Goal: Task Accomplishment & Management: Manage account settings

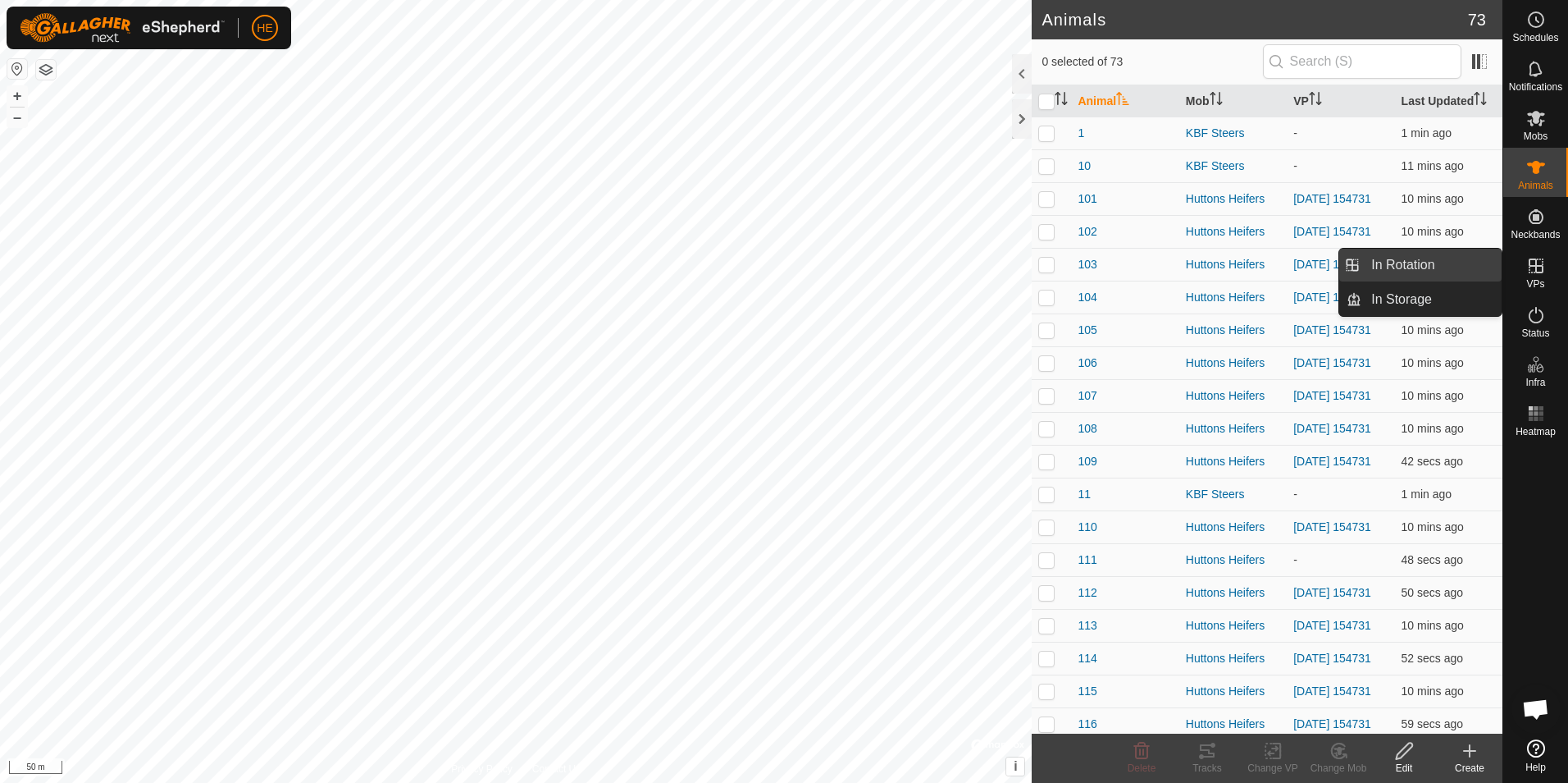
click at [1462, 263] on link "In Rotation" at bounding box center [1431, 265] width 140 height 33
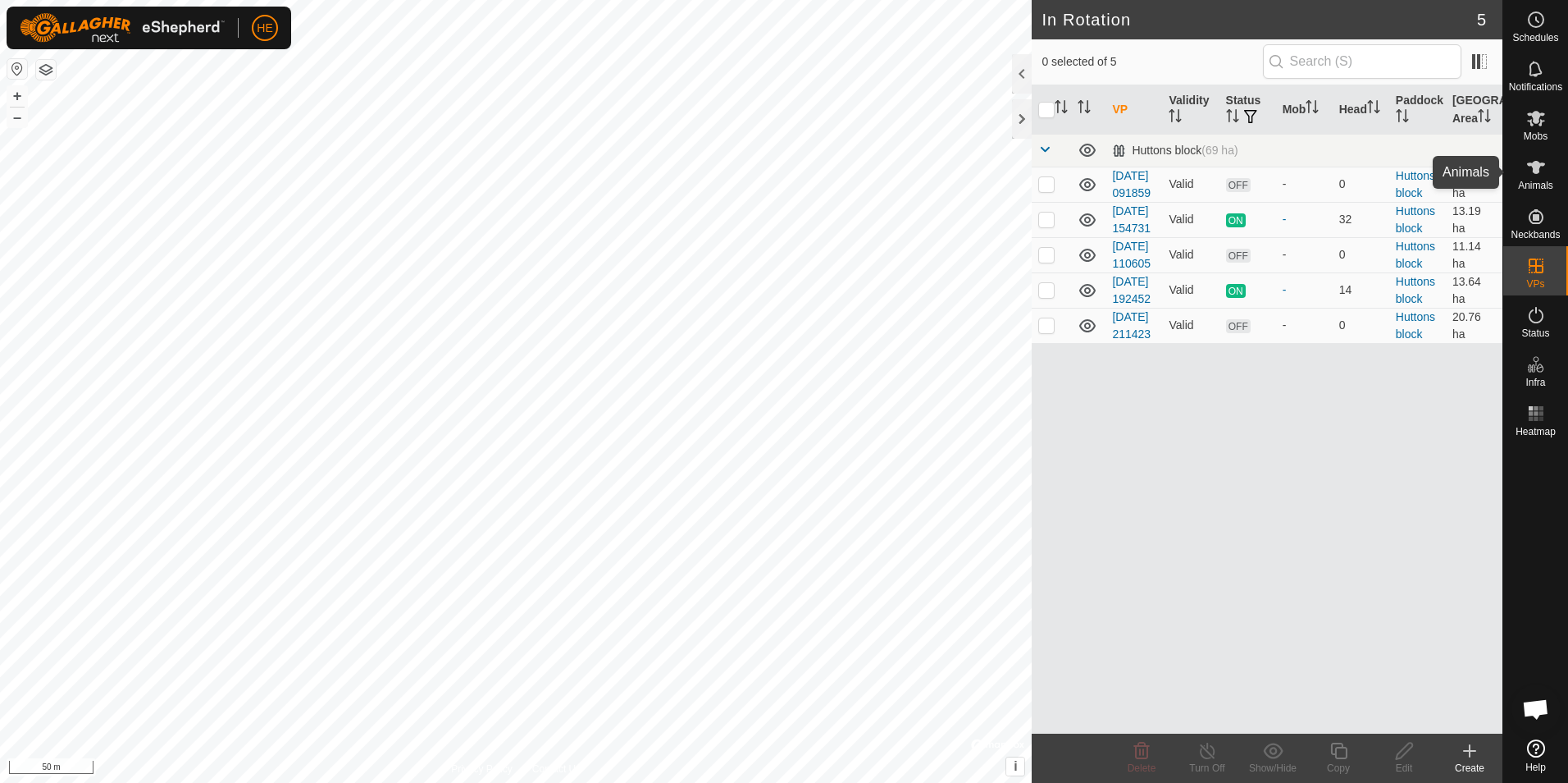
click at [1534, 169] on icon at bounding box center [1536, 167] width 18 height 13
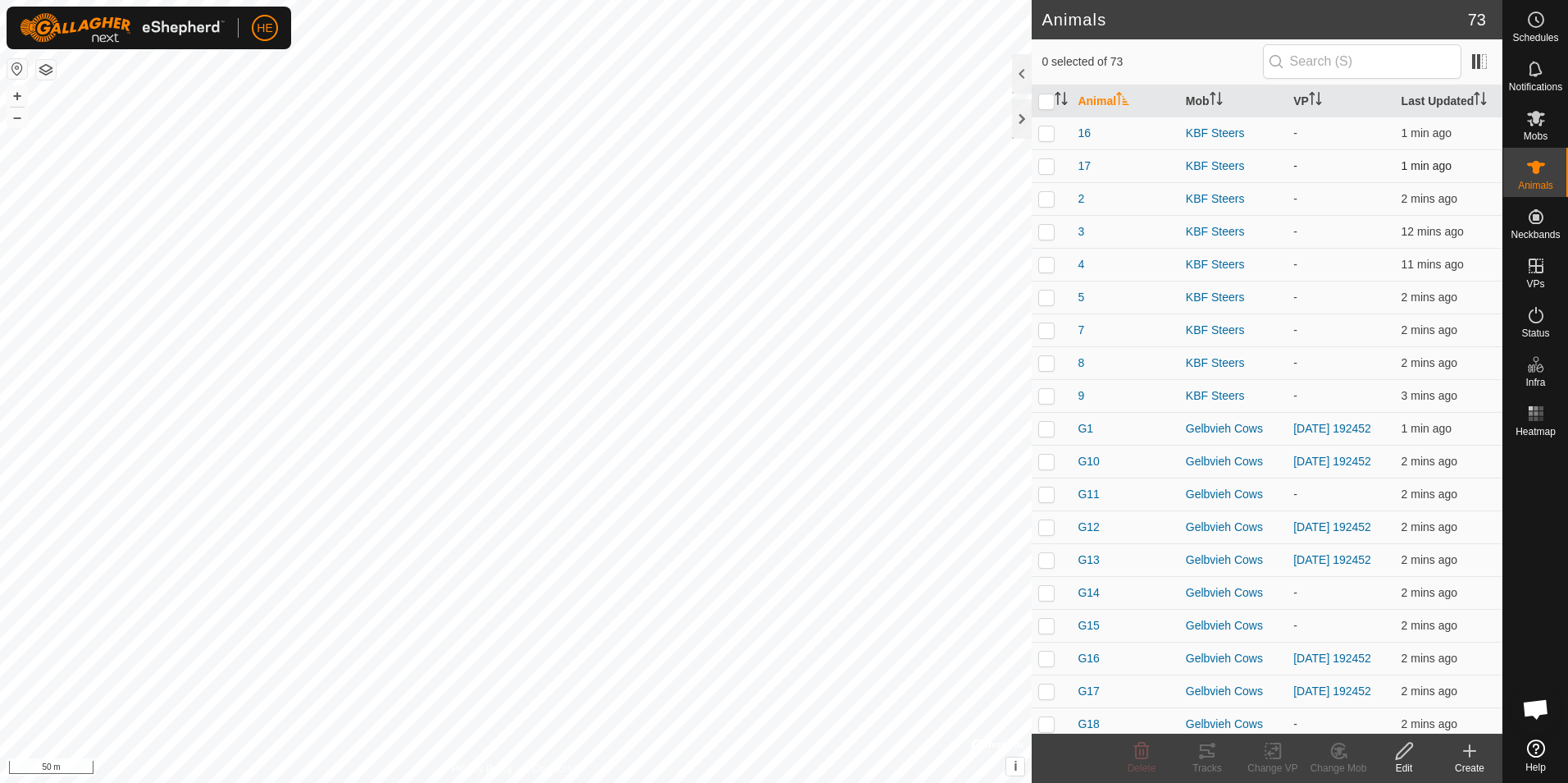
scroll to position [1395, 0]
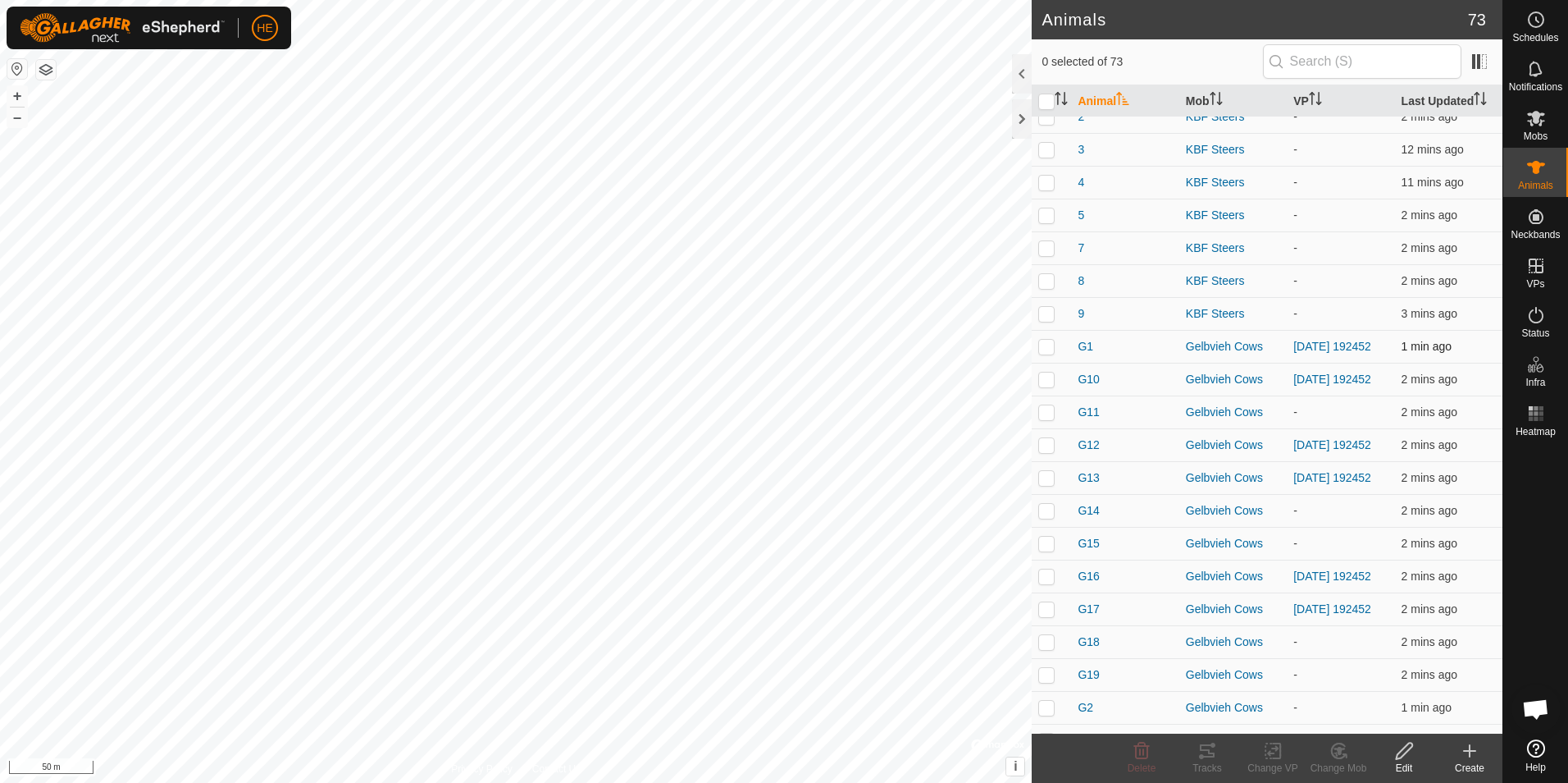
click at [1049, 353] on p-checkbox at bounding box center [1046, 346] width 16 height 13
checkbox input "true"
click at [1045, 386] on p-checkbox at bounding box center [1046, 379] width 16 height 13
checkbox input "true"
click at [1045, 451] on p-checkbox at bounding box center [1046, 444] width 16 height 13
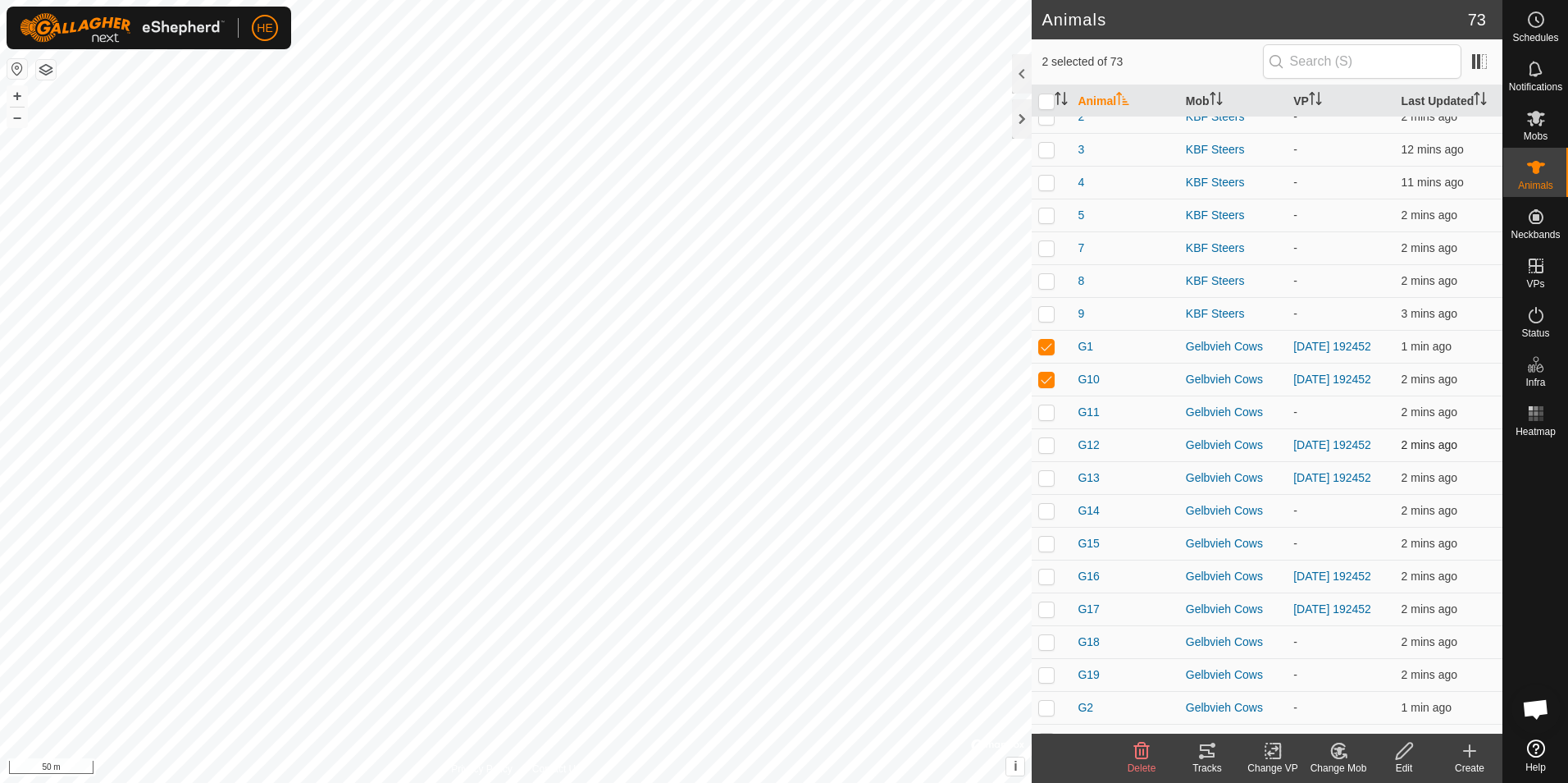
checkbox input "true"
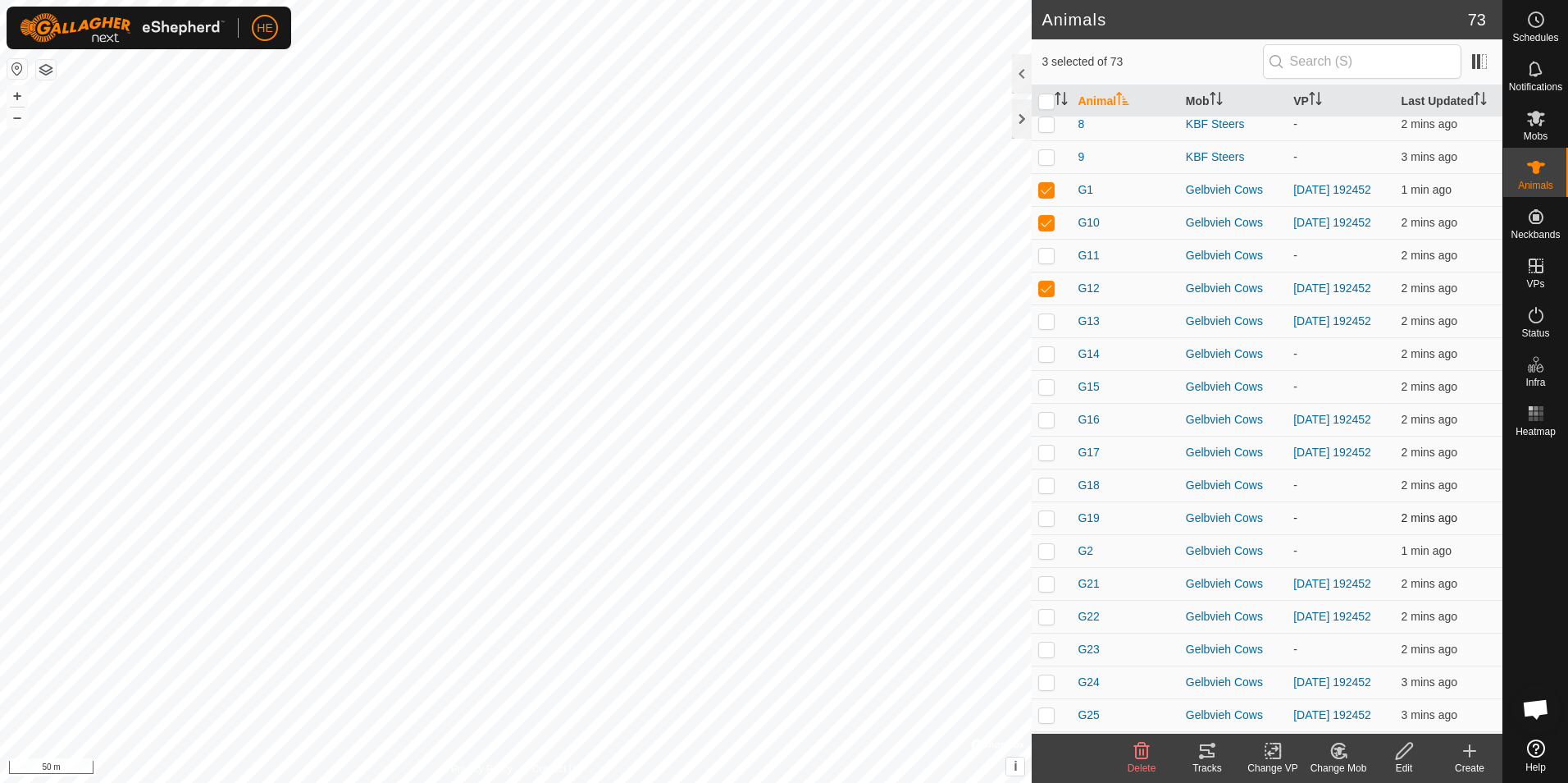
scroll to position [1641, 0]
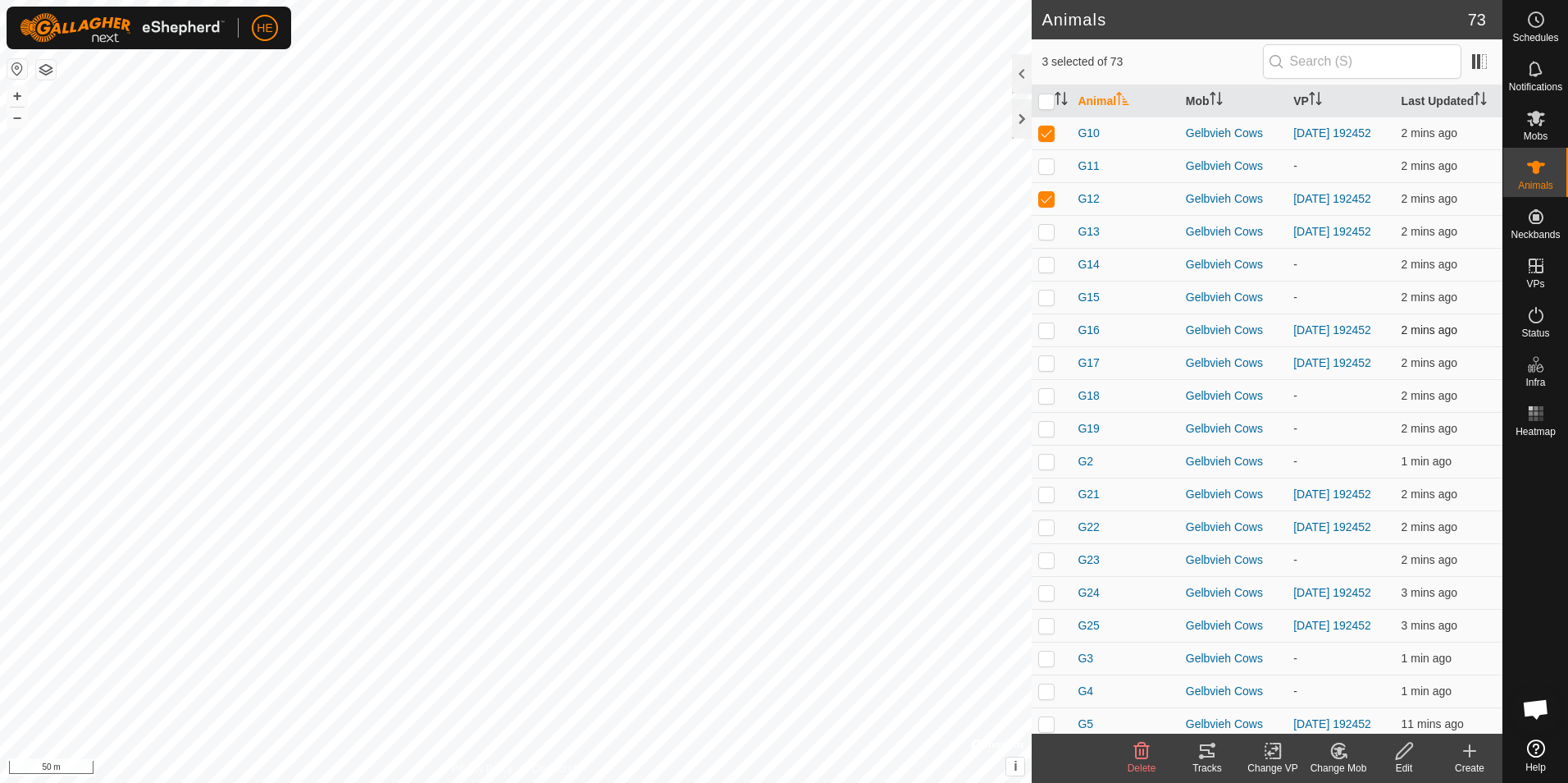
click at [1047, 336] on p-checkbox at bounding box center [1046, 330] width 16 height 13
checkbox input "true"
click at [1047, 369] on p-checkbox at bounding box center [1046, 362] width 16 height 13
checkbox input "true"
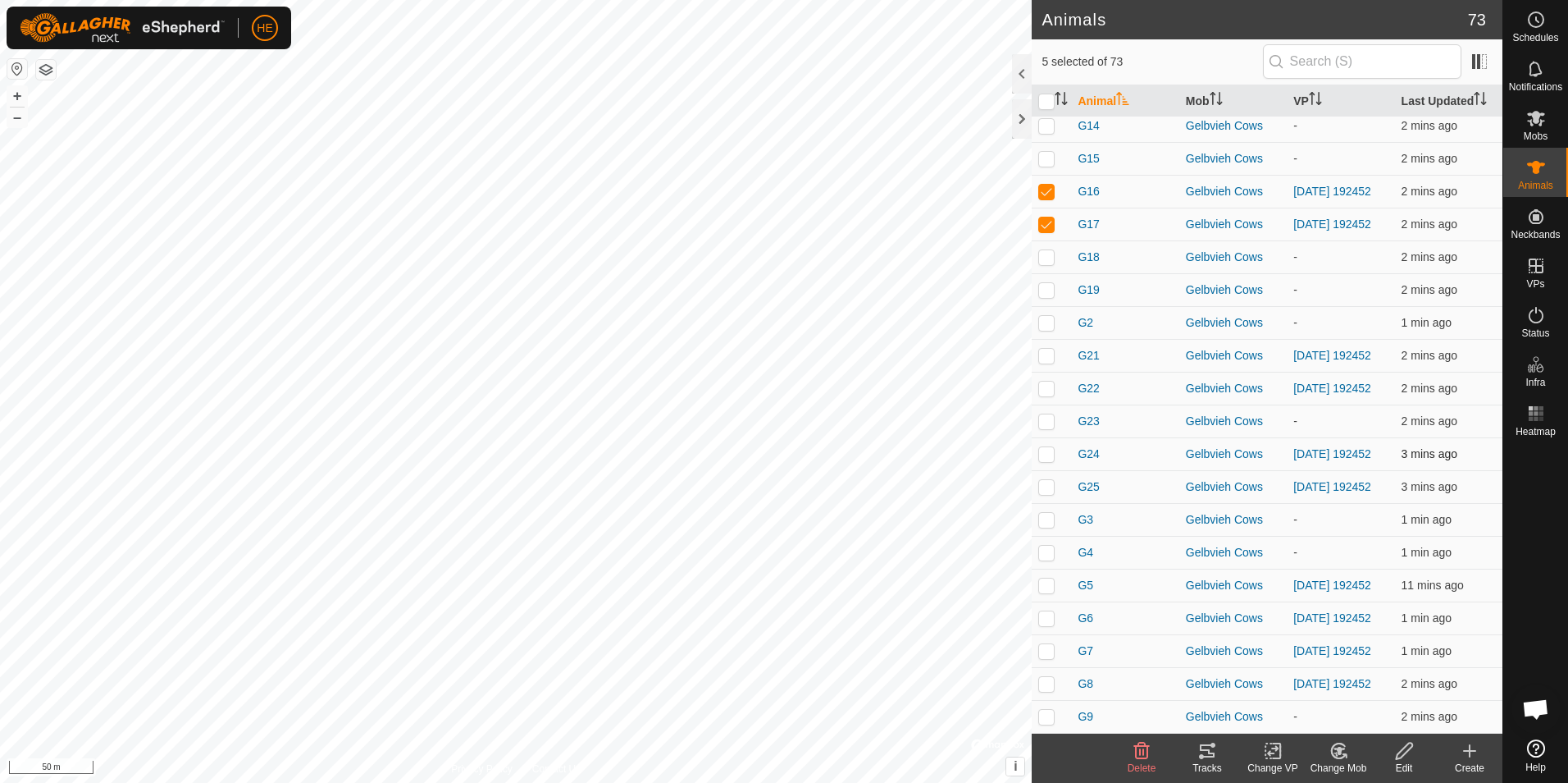
scroll to position [1887, 0]
click at [1050, 349] on p-checkbox at bounding box center [1046, 355] width 16 height 13
checkbox input "true"
click at [1047, 382] on p-checkbox at bounding box center [1046, 388] width 16 height 13
checkbox input "true"
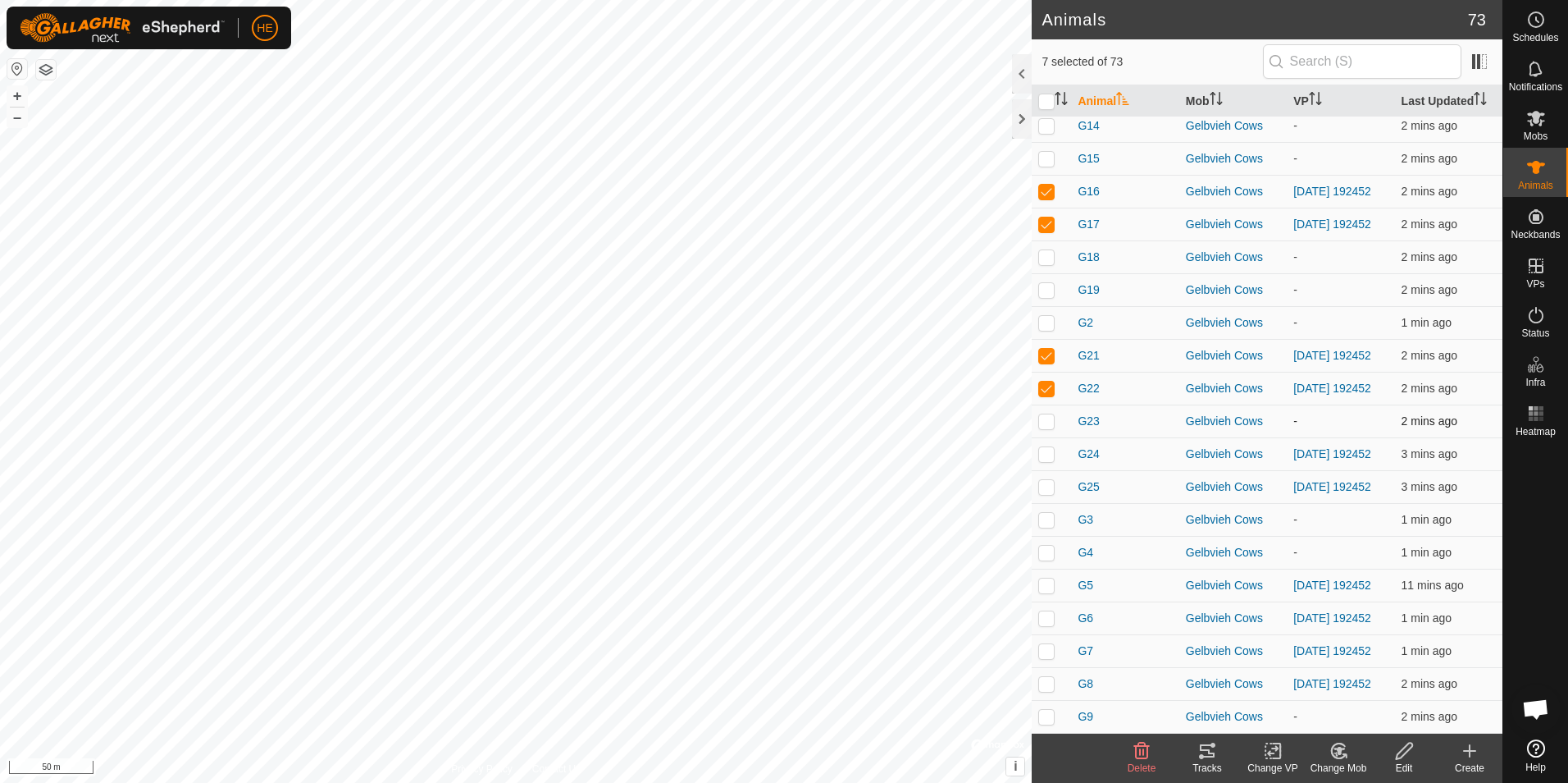
click at [1044, 414] on p-checkbox at bounding box center [1046, 420] width 16 height 13
checkbox input "false"
click at [1044, 447] on p-checkbox at bounding box center [1046, 453] width 16 height 13
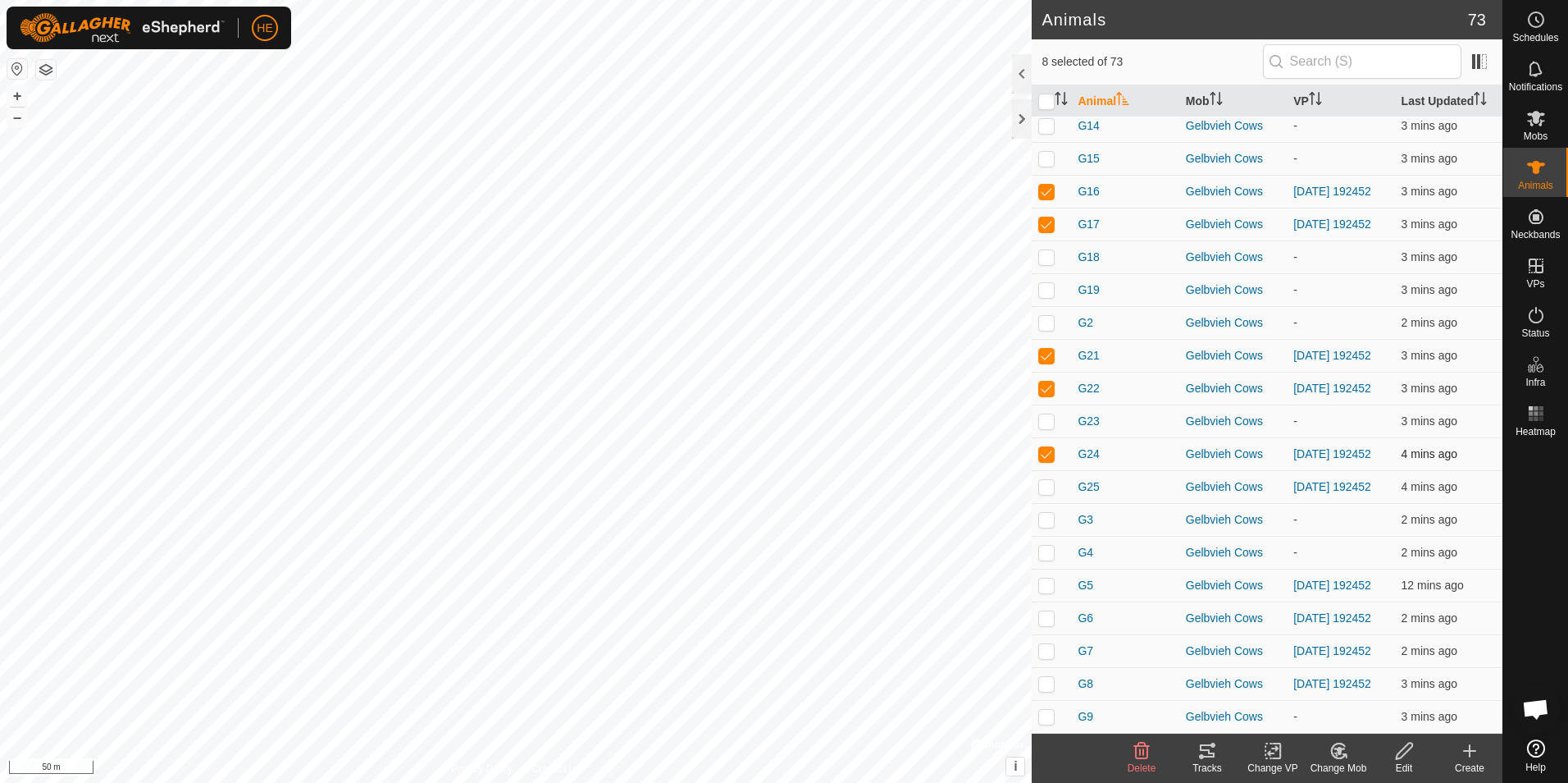
checkbox input "false"
click at [1044, 382] on p-checkbox at bounding box center [1046, 388] width 16 height 13
checkbox input "false"
click at [1045, 349] on p-checkbox at bounding box center [1046, 355] width 16 height 13
checkbox input "false"
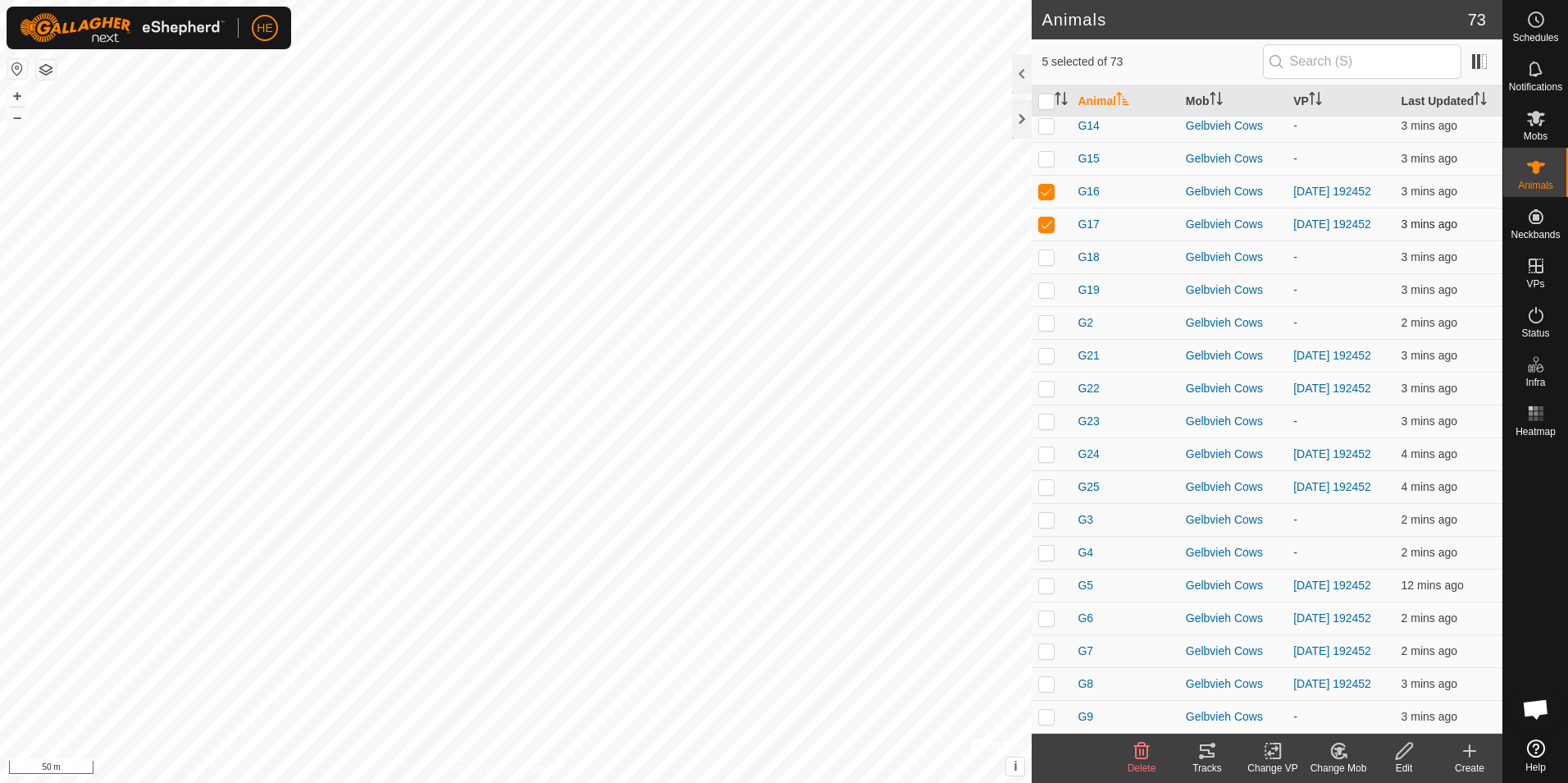
click at [1042, 218] on p-checkbox at bounding box center [1046, 224] width 16 height 13
checkbox input "false"
click at [1050, 185] on p-checkbox at bounding box center [1046, 191] width 16 height 13
checkbox input "false"
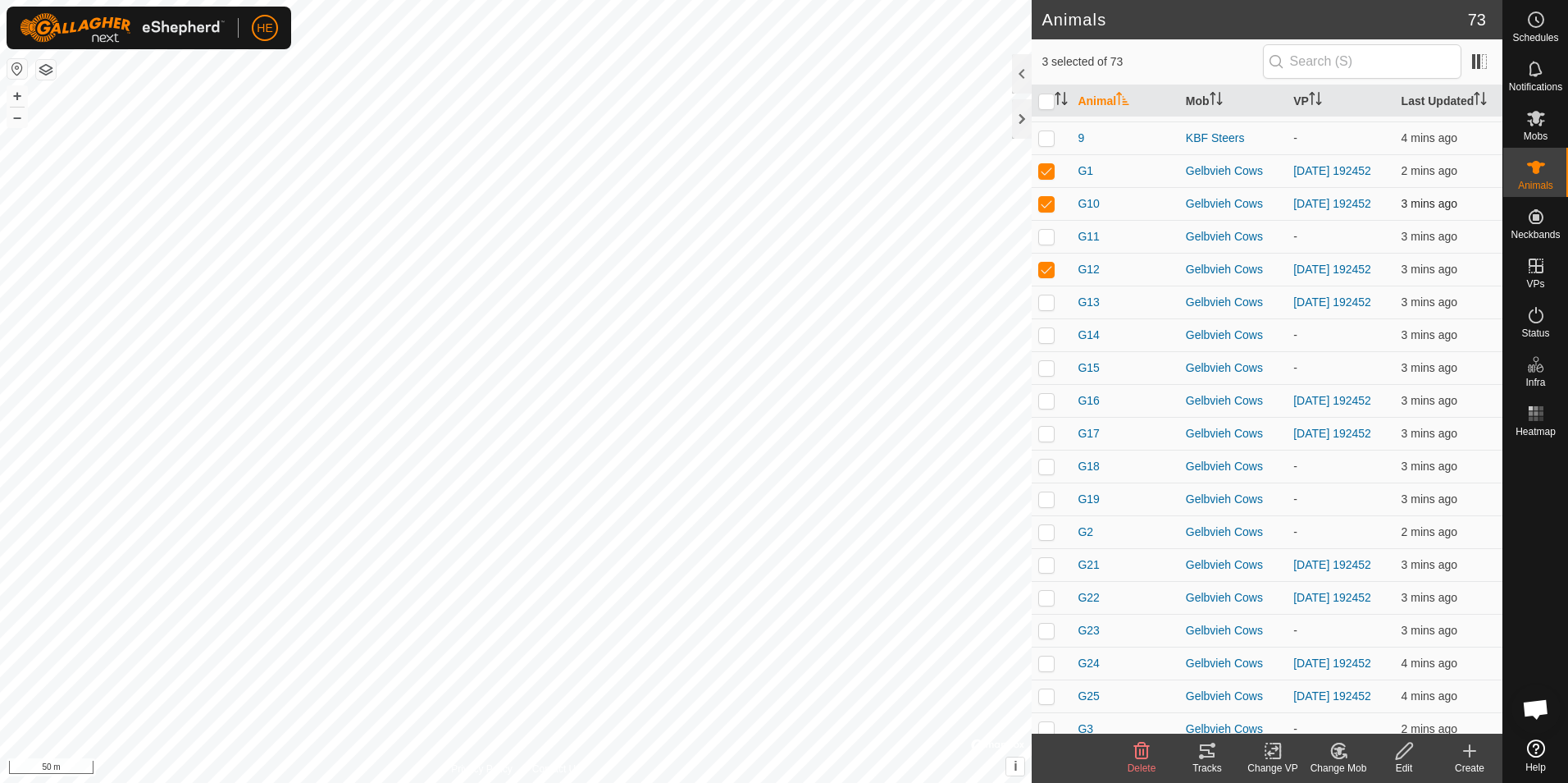
scroll to position [1559, 0]
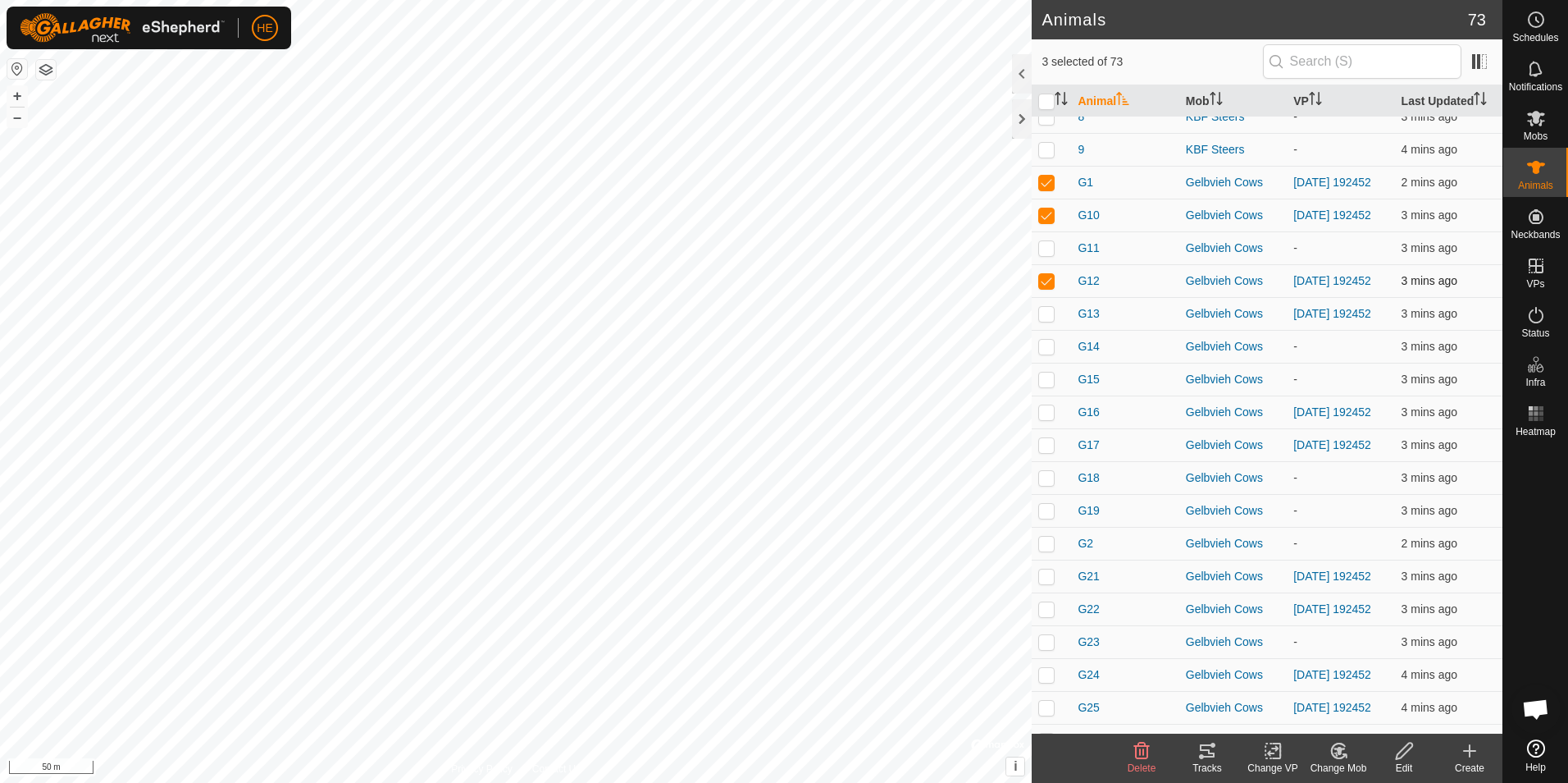
click at [1046, 287] on p-checkbox at bounding box center [1046, 280] width 16 height 13
checkbox input "false"
click at [1042, 221] on p-checkbox at bounding box center [1046, 215] width 16 height 13
checkbox input "false"
click at [1045, 188] on p-checkbox at bounding box center [1046, 182] width 16 height 13
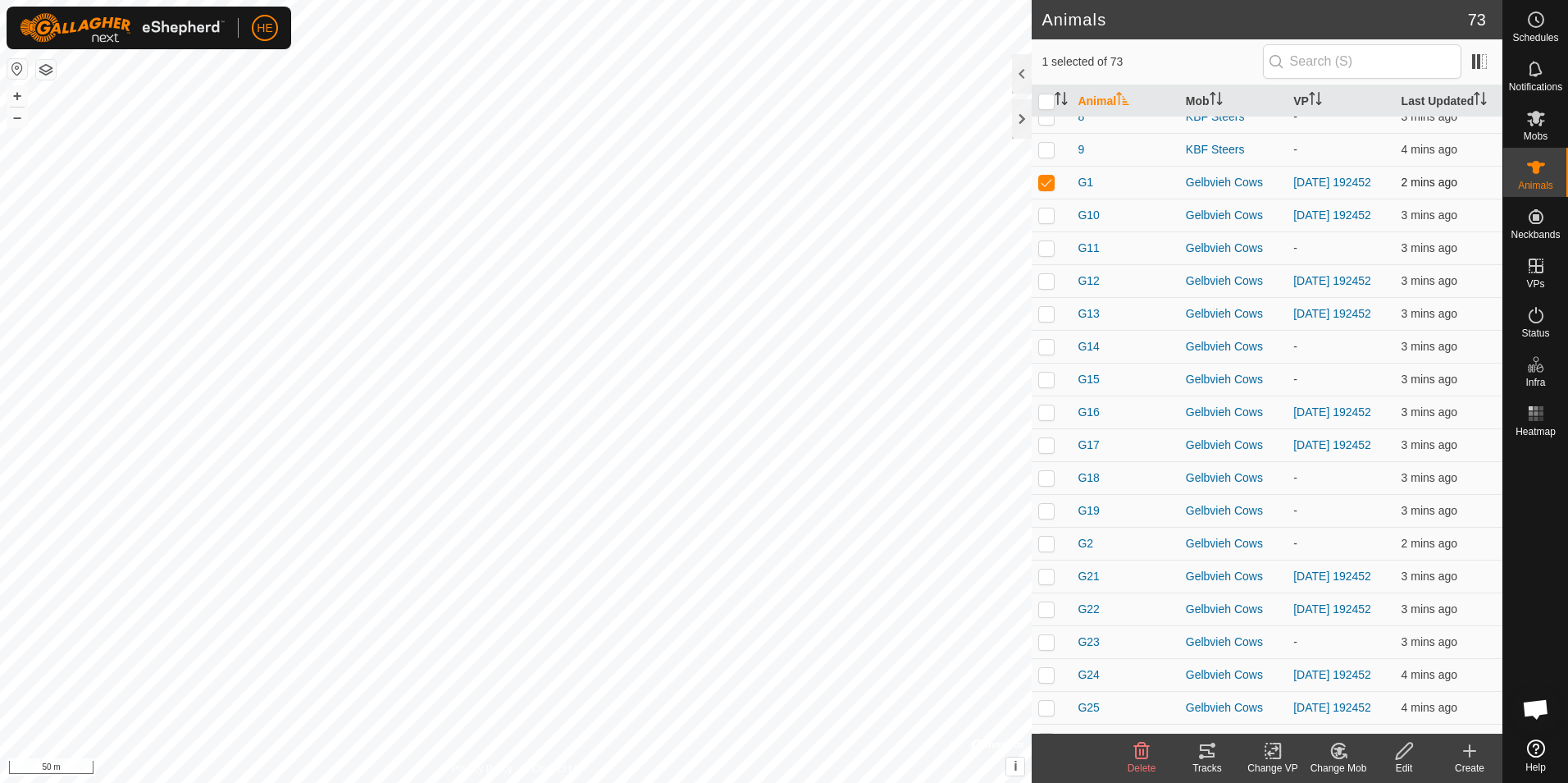
checkbox input "false"
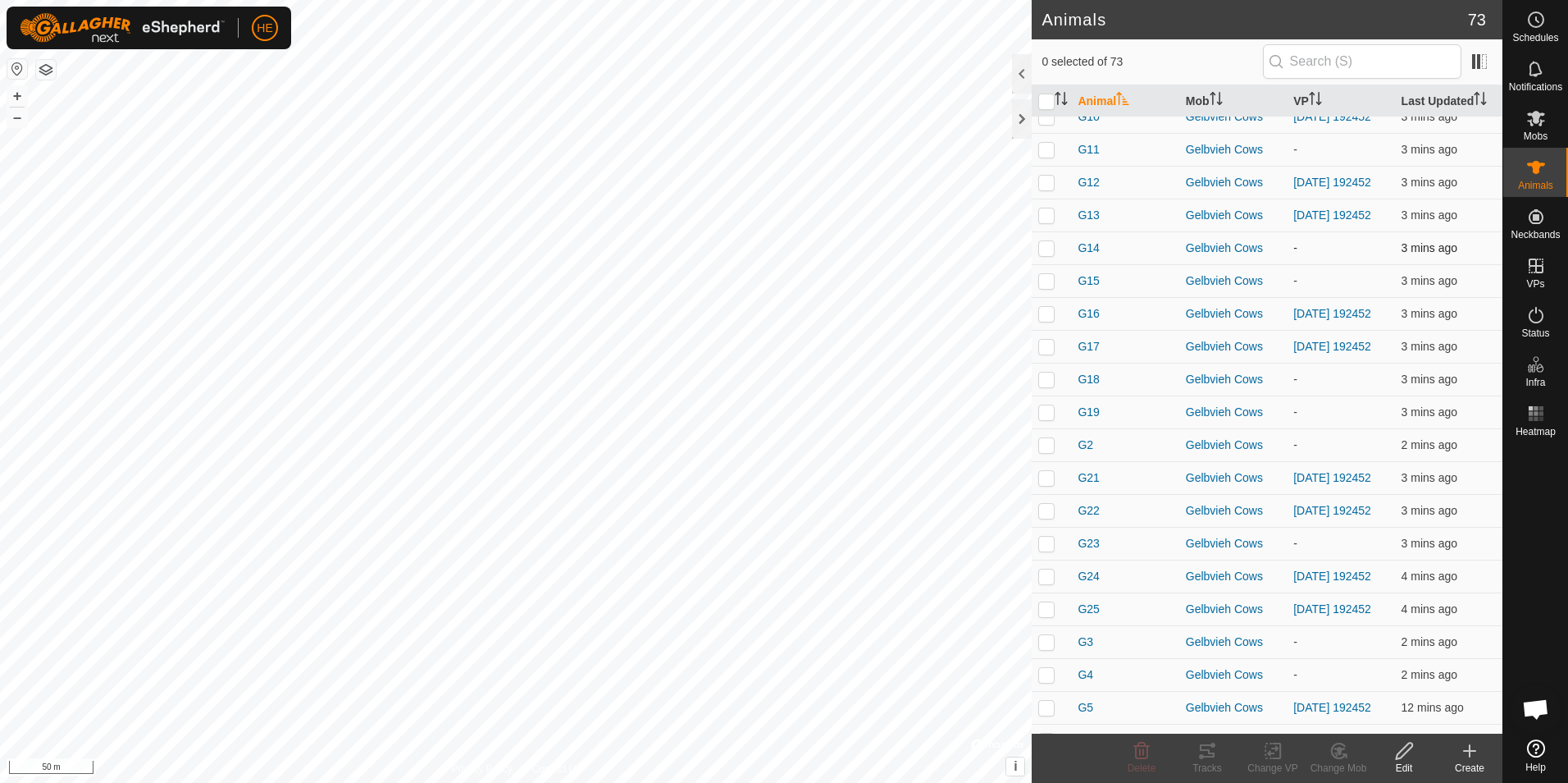
scroll to position [1477, 0]
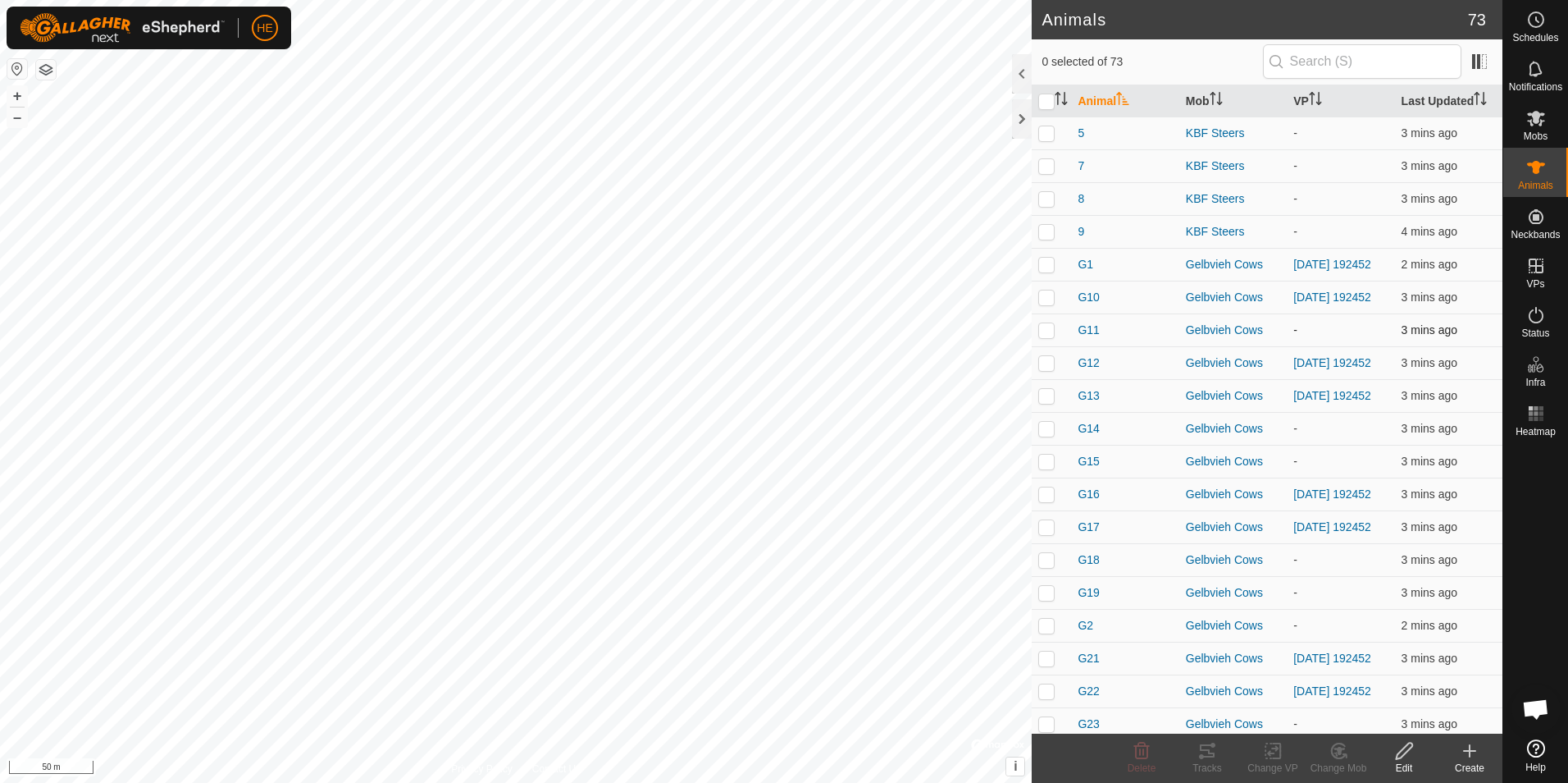
click at [1046, 336] on p-checkbox at bounding box center [1046, 330] width 16 height 13
click at [1047, 336] on p-checkbox at bounding box center [1046, 330] width 16 height 13
checkbox input "true"
click at [1044, 435] on p-checkbox at bounding box center [1046, 428] width 16 height 13
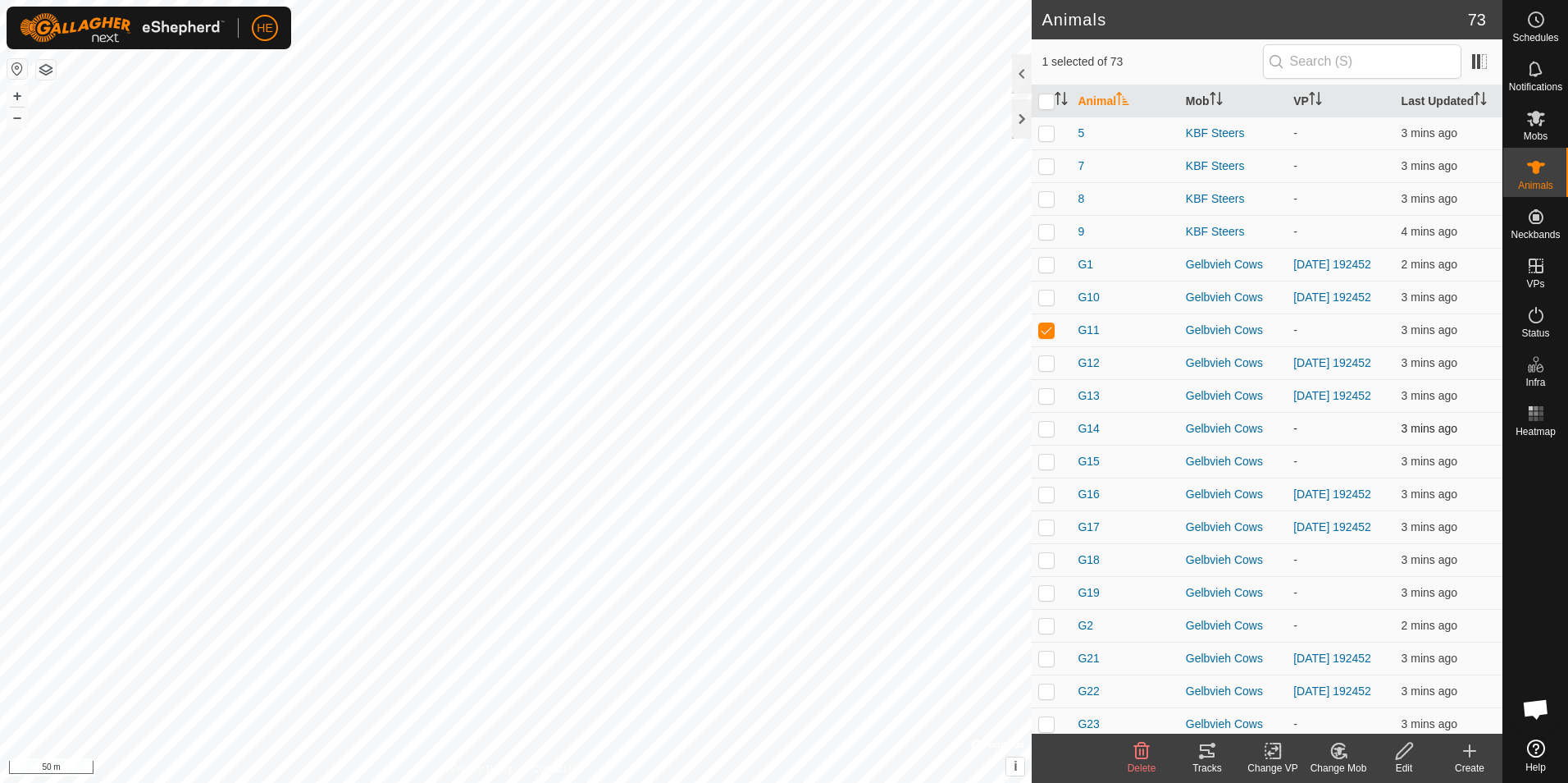
checkbox input "true"
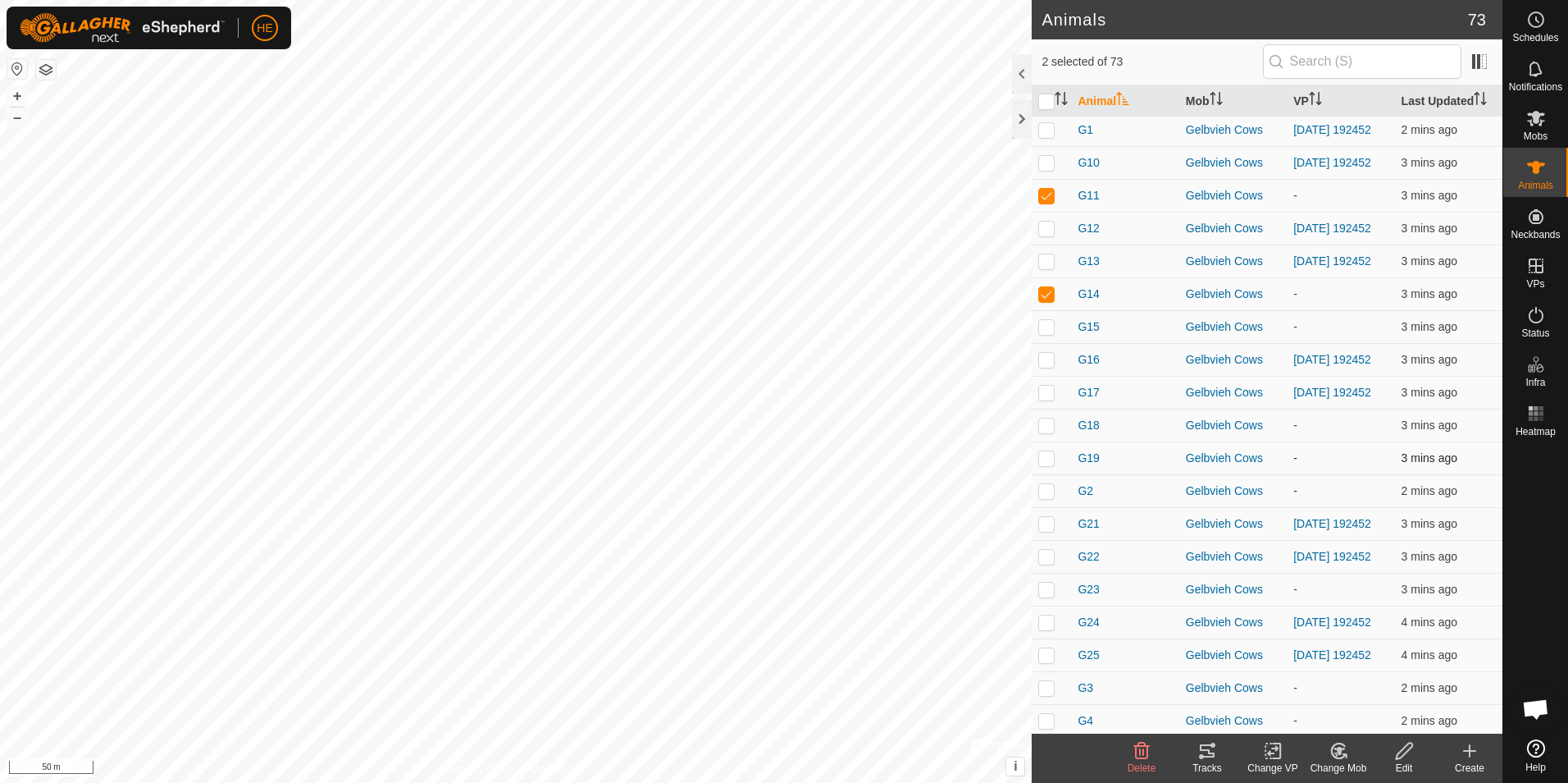
scroll to position [1641, 0]
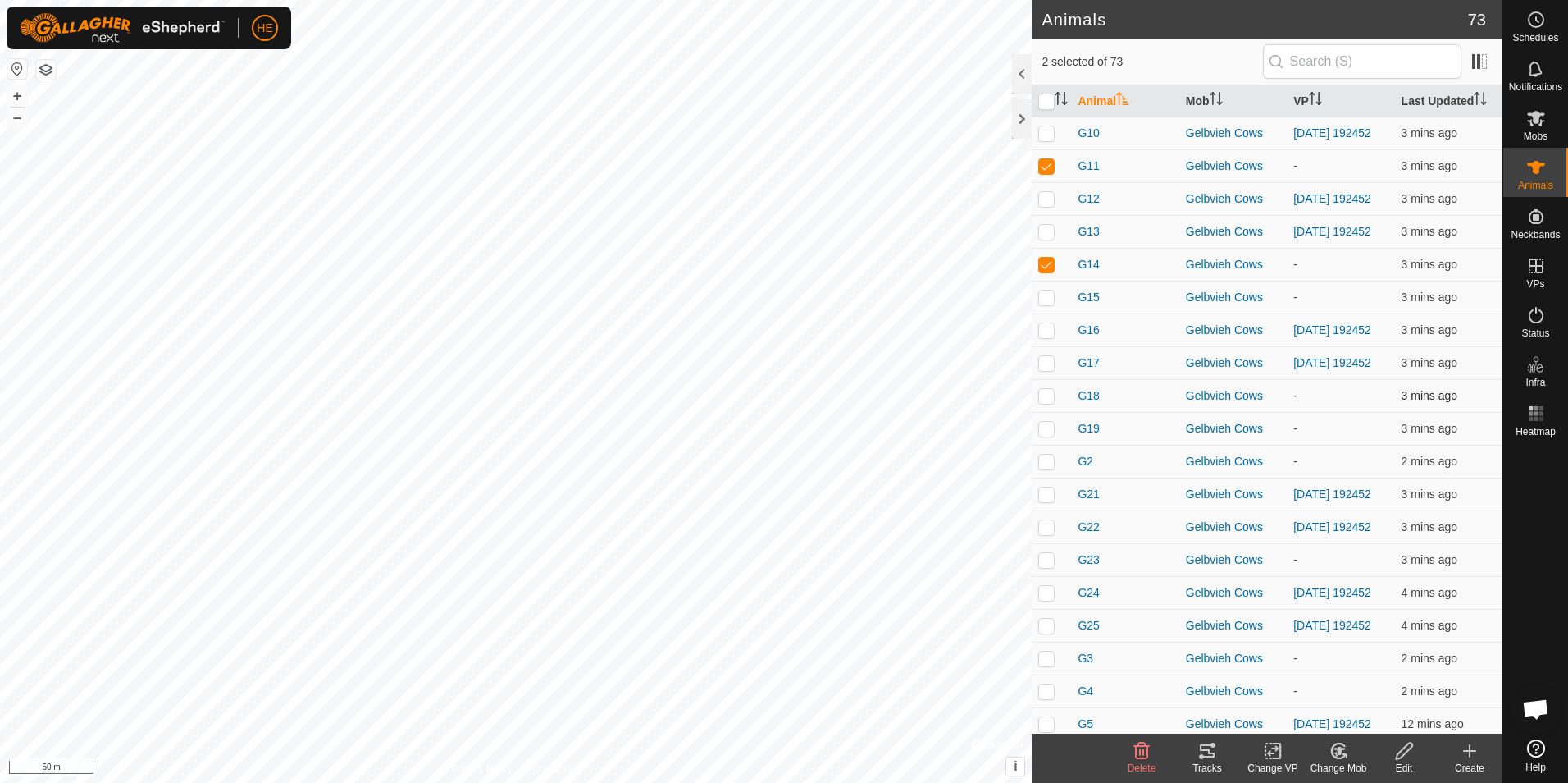
click at [1044, 402] on p-checkbox at bounding box center [1046, 395] width 16 height 13
checkbox input "true"
click at [1042, 435] on p-checkbox at bounding box center [1046, 428] width 16 height 13
checkbox input "true"
click at [1046, 468] on p-checkbox at bounding box center [1046, 461] width 16 height 13
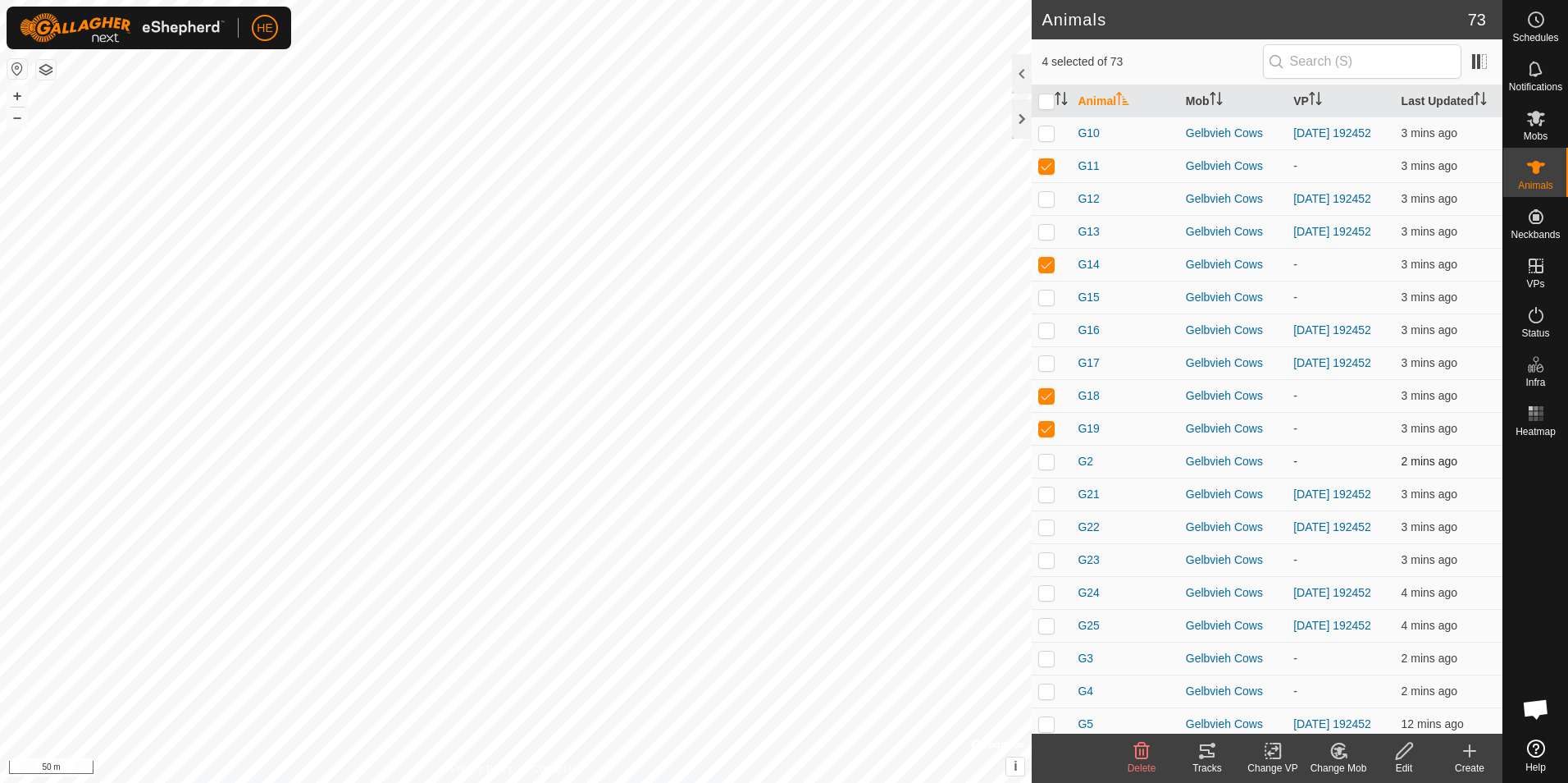
checkbox input "true"
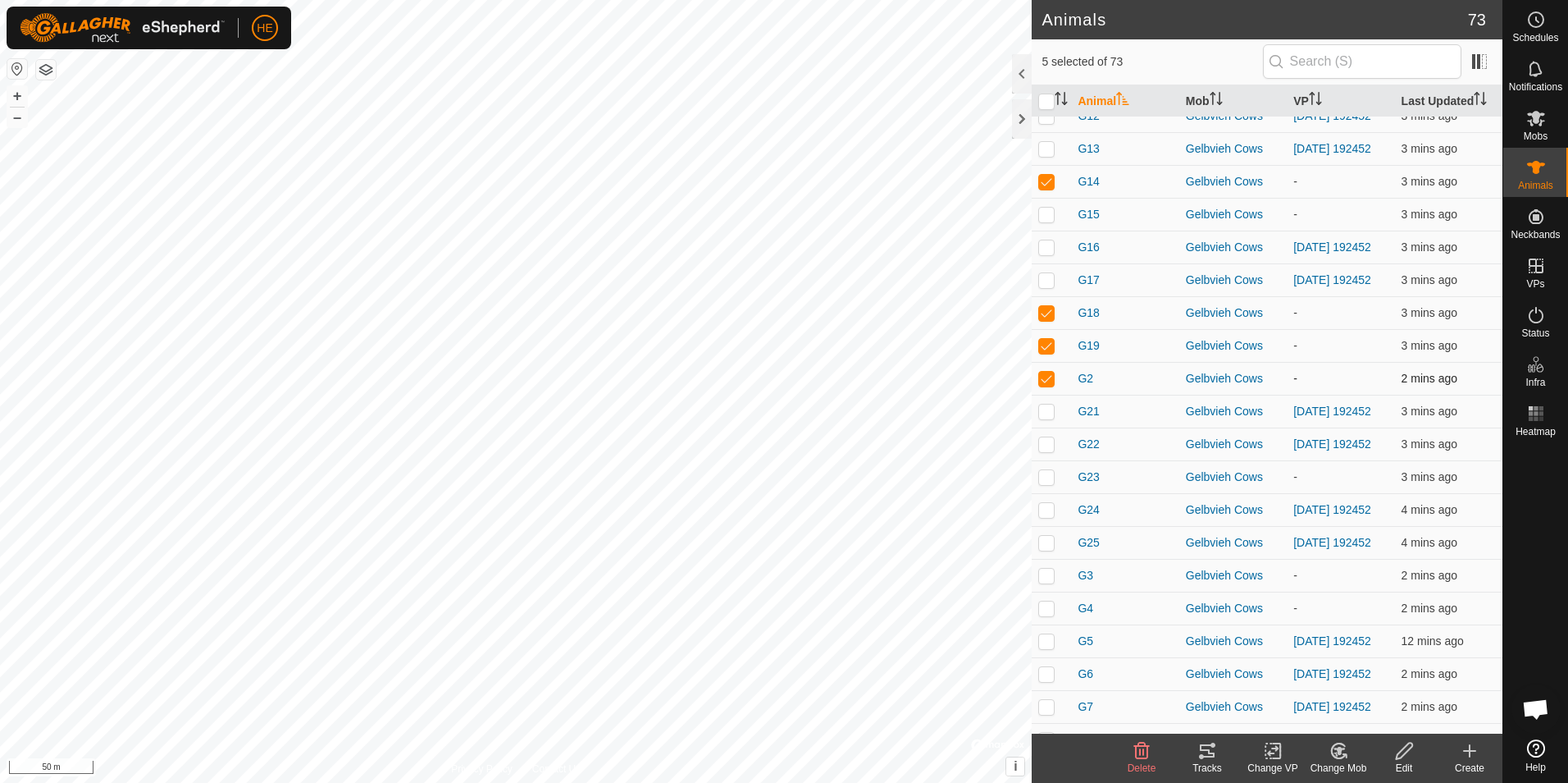
scroll to position [1805, 0]
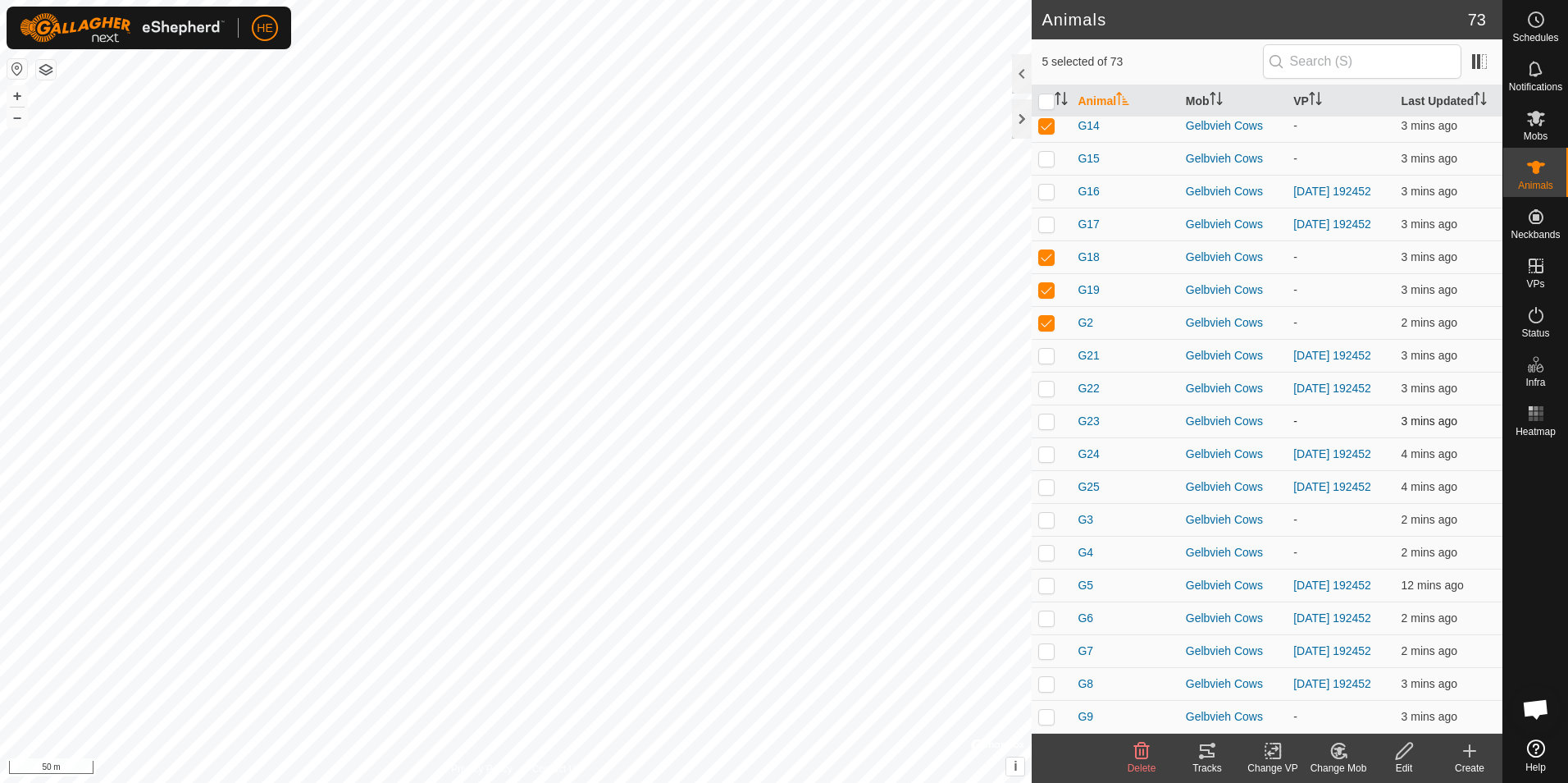
click at [1046, 428] on p-checkbox at bounding box center [1046, 420] width 16 height 13
checkbox input "true"
click at [1044, 526] on p-checkbox at bounding box center [1046, 519] width 16 height 13
checkbox input "true"
click at [1047, 559] on p-checkbox at bounding box center [1046, 552] width 16 height 13
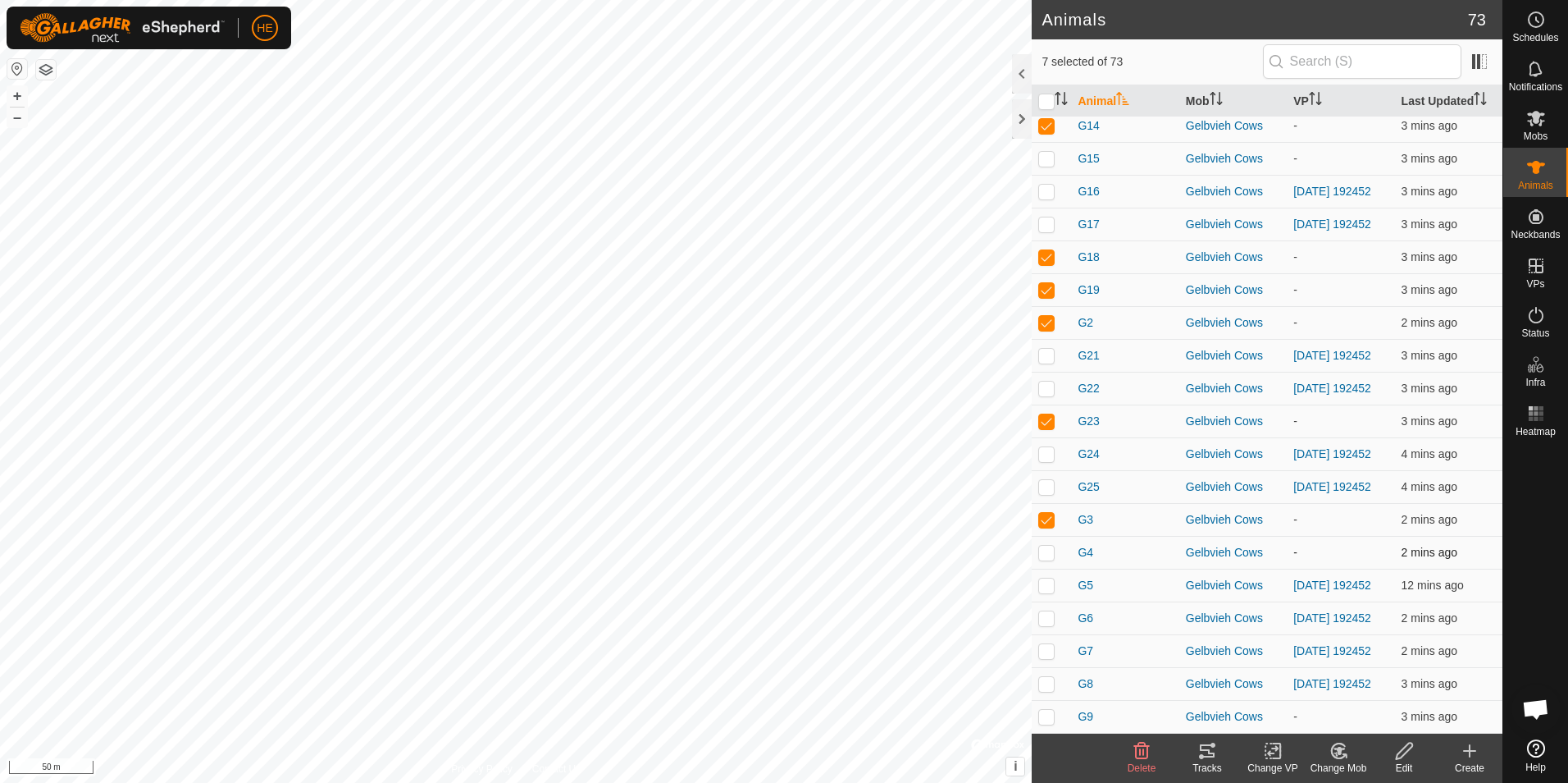
checkbox input "true"
click at [1046, 716] on p-checkbox at bounding box center [1046, 716] width 16 height 13
checkbox input "true"
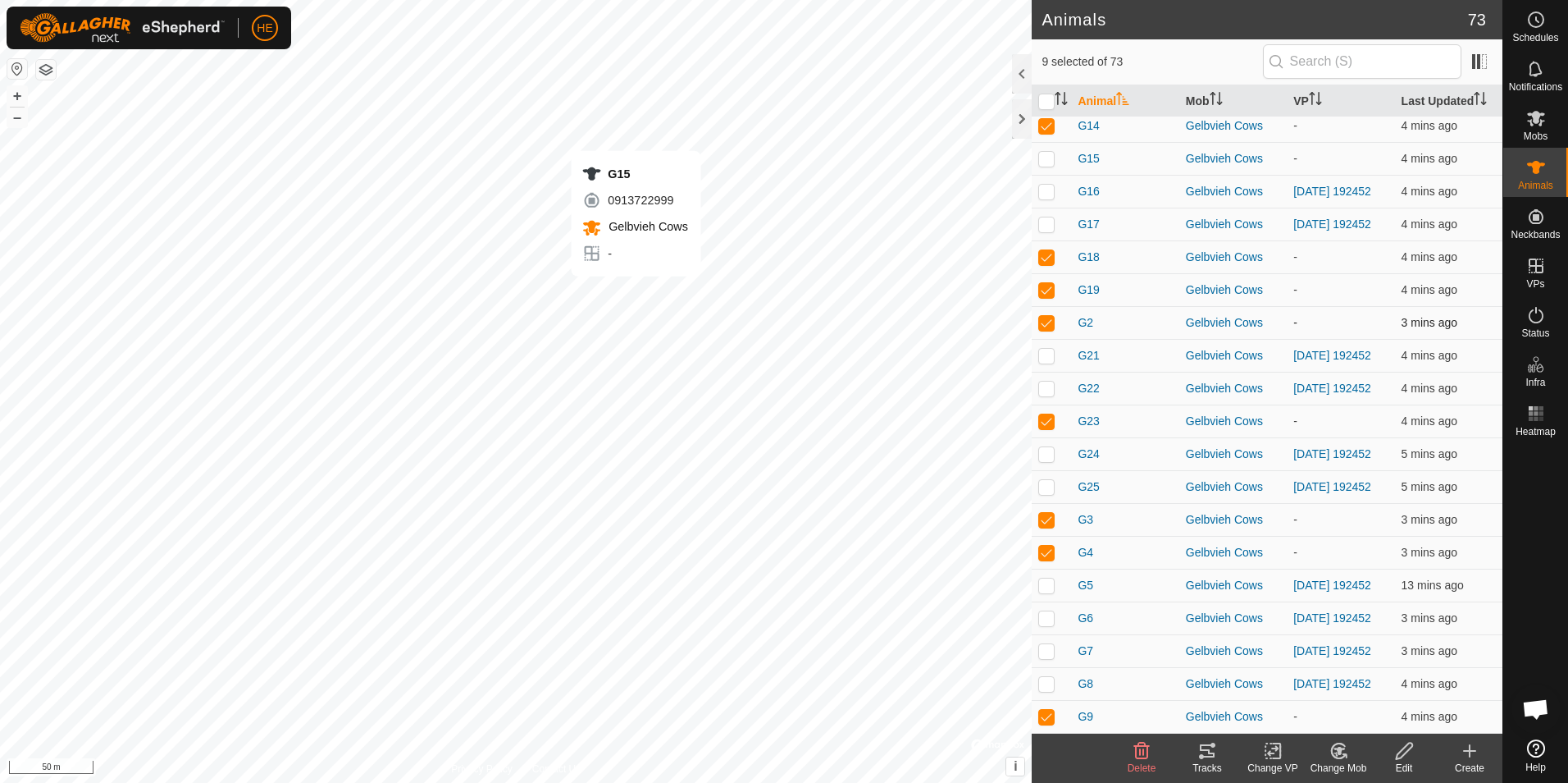
checkbox input "false"
checkbox input "true"
checkbox input "false"
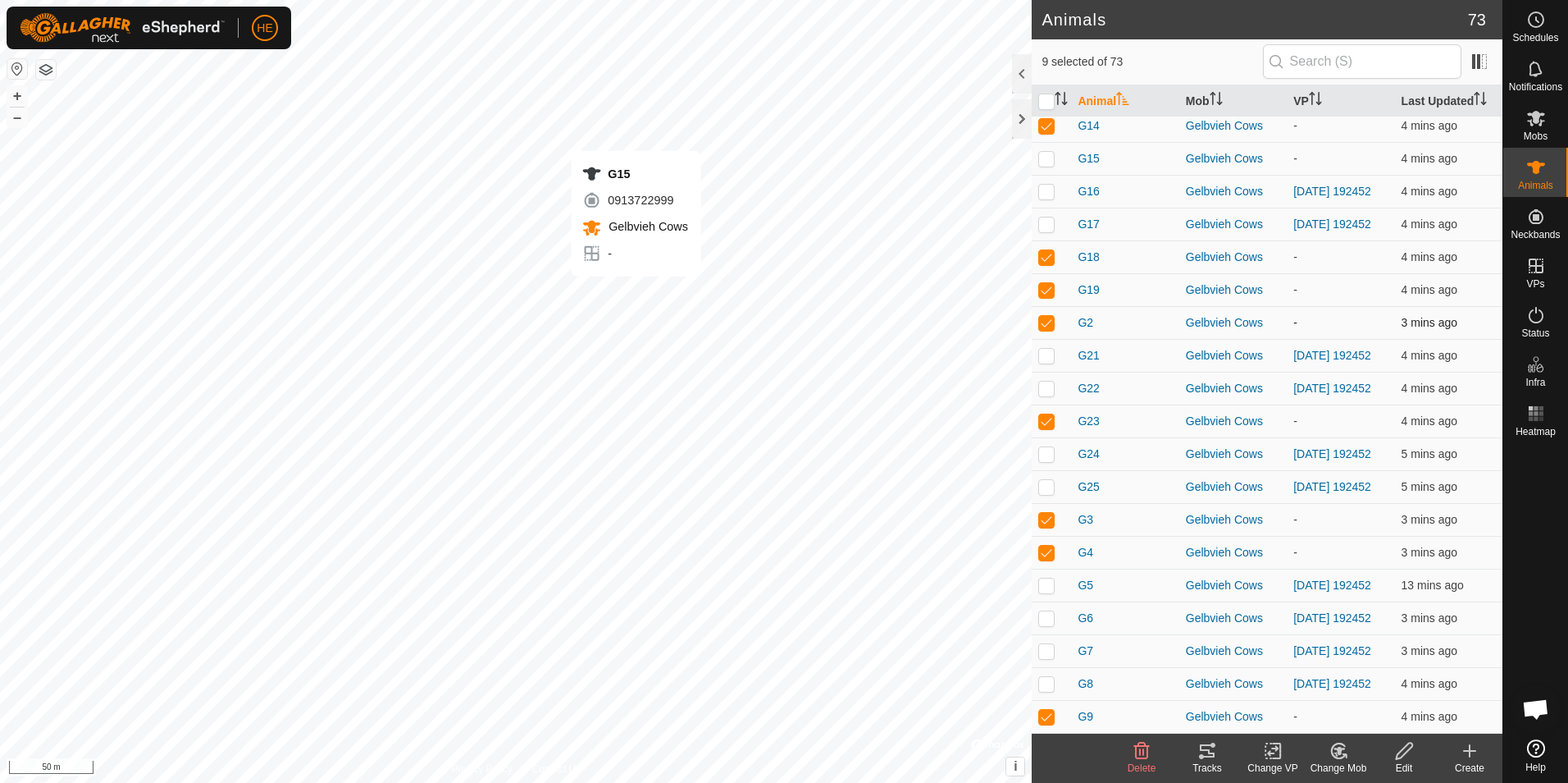
checkbox input "false"
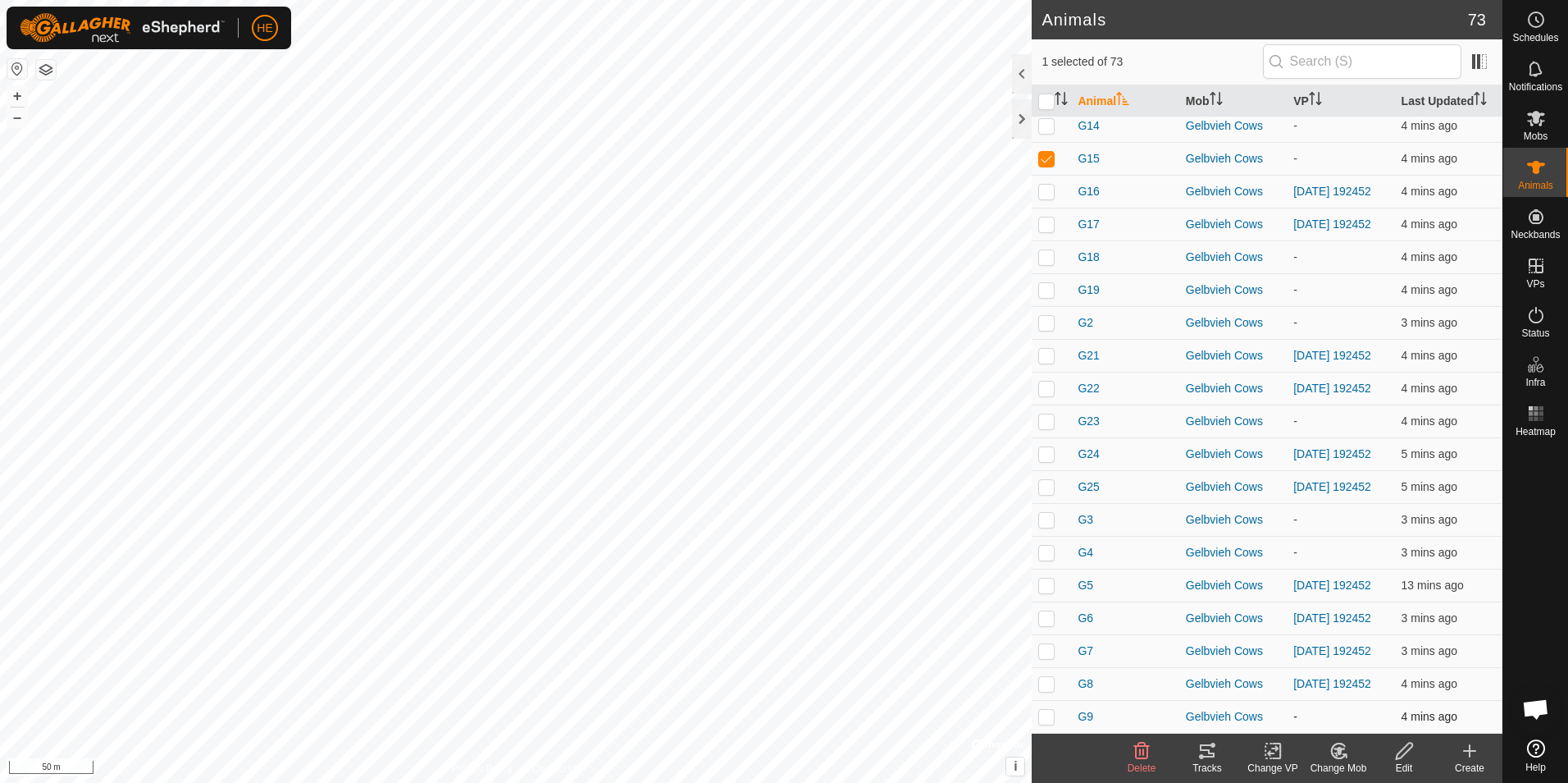
click at [1043, 719] on p-checkbox at bounding box center [1046, 716] width 16 height 13
checkbox input "true"
click at [1044, 546] on p-checkbox at bounding box center [1046, 552] width 16 height 13
checkbox input "true"
click at [1047, 513] on p-checkbox at bounding box center [1046, 519] width 16 height 13
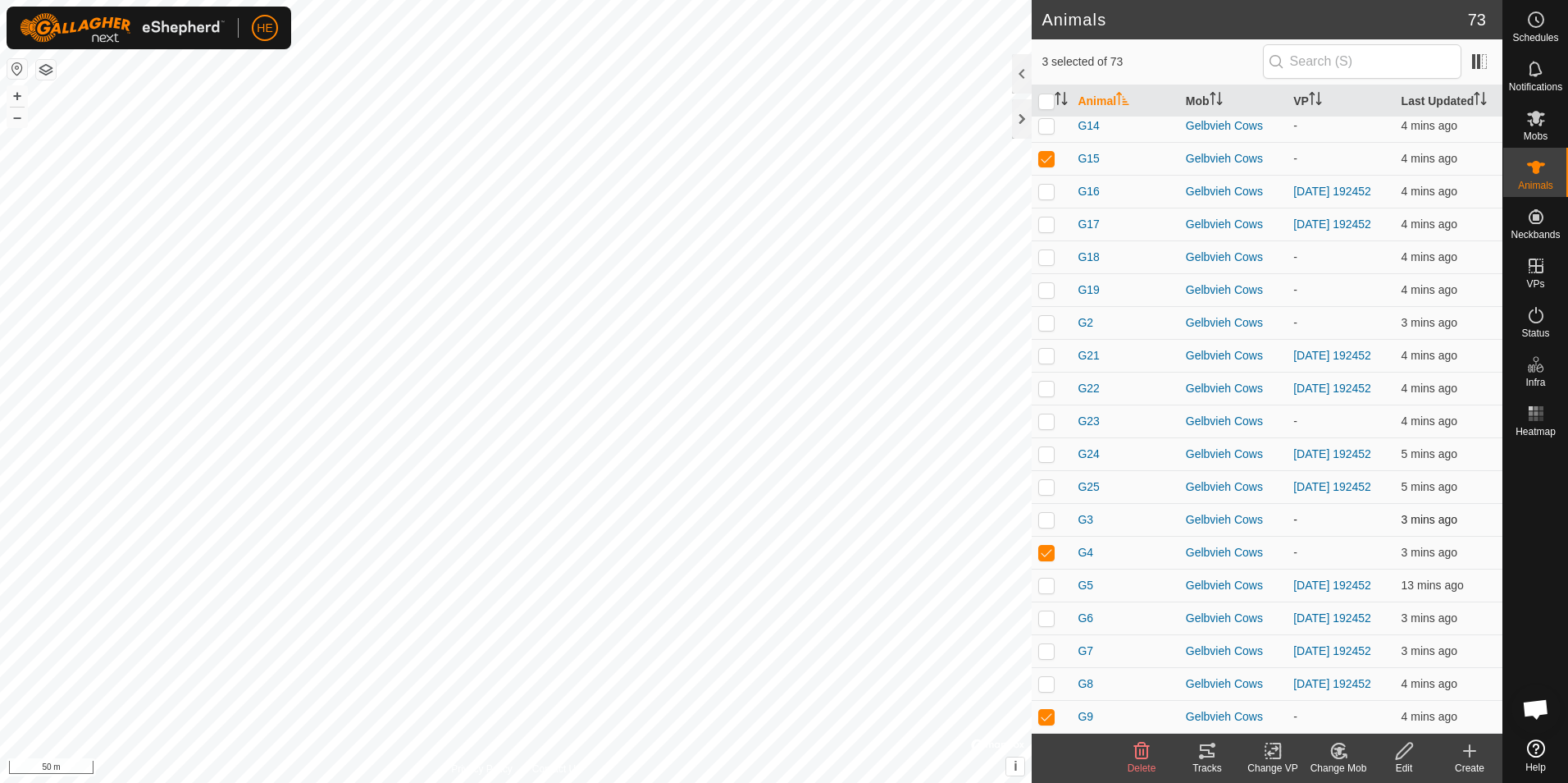
checkbox input "true"
click at [1047, 414] on p-checkbox at bounding box center [1046, 420] width 16 height 13
checkbox input "true"
click at [1047, 316] on p-checkbox at bounding box center [1046, 323] width 16 height 13
checkbox input "true"
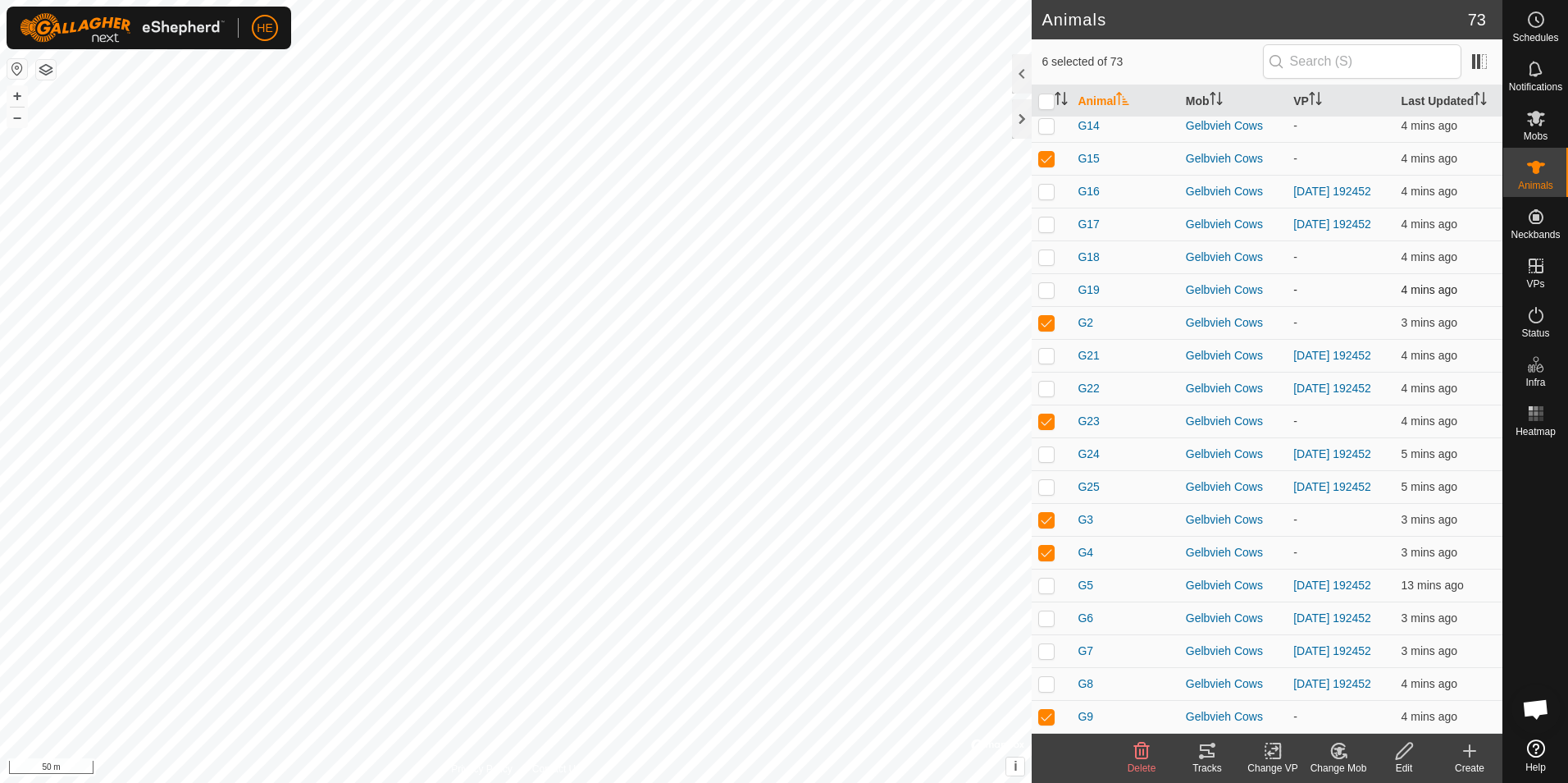
click at [1046, 283] on p-checkbox at bounding box center [1046, 289] width 16 height 13
checkbox input "true"
click at [1048, 250] on p-checkbox at bounding box center [1046, 256] width 16 height 13
checkbox input "true"
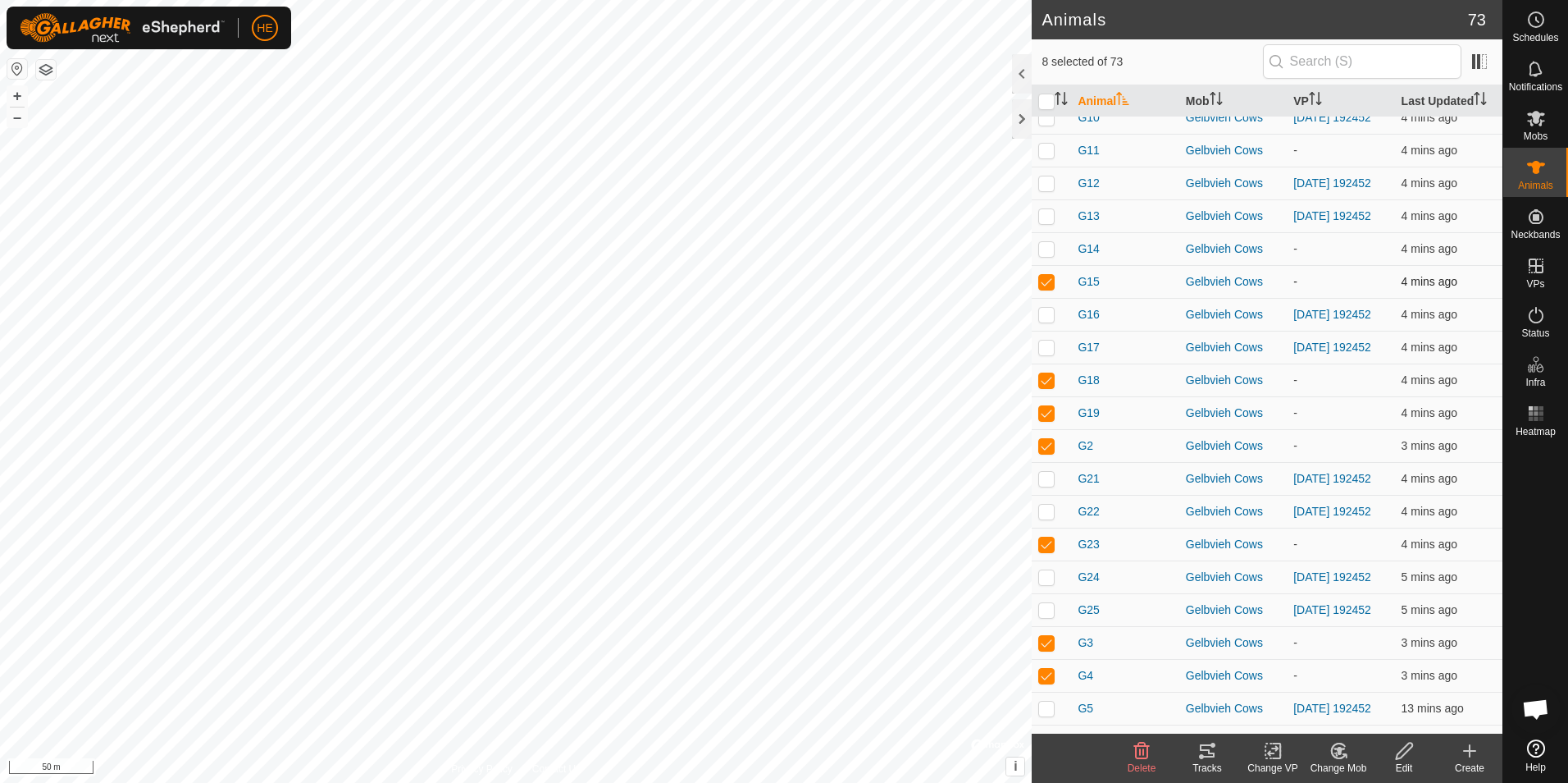
scroll to position [1647, 0]
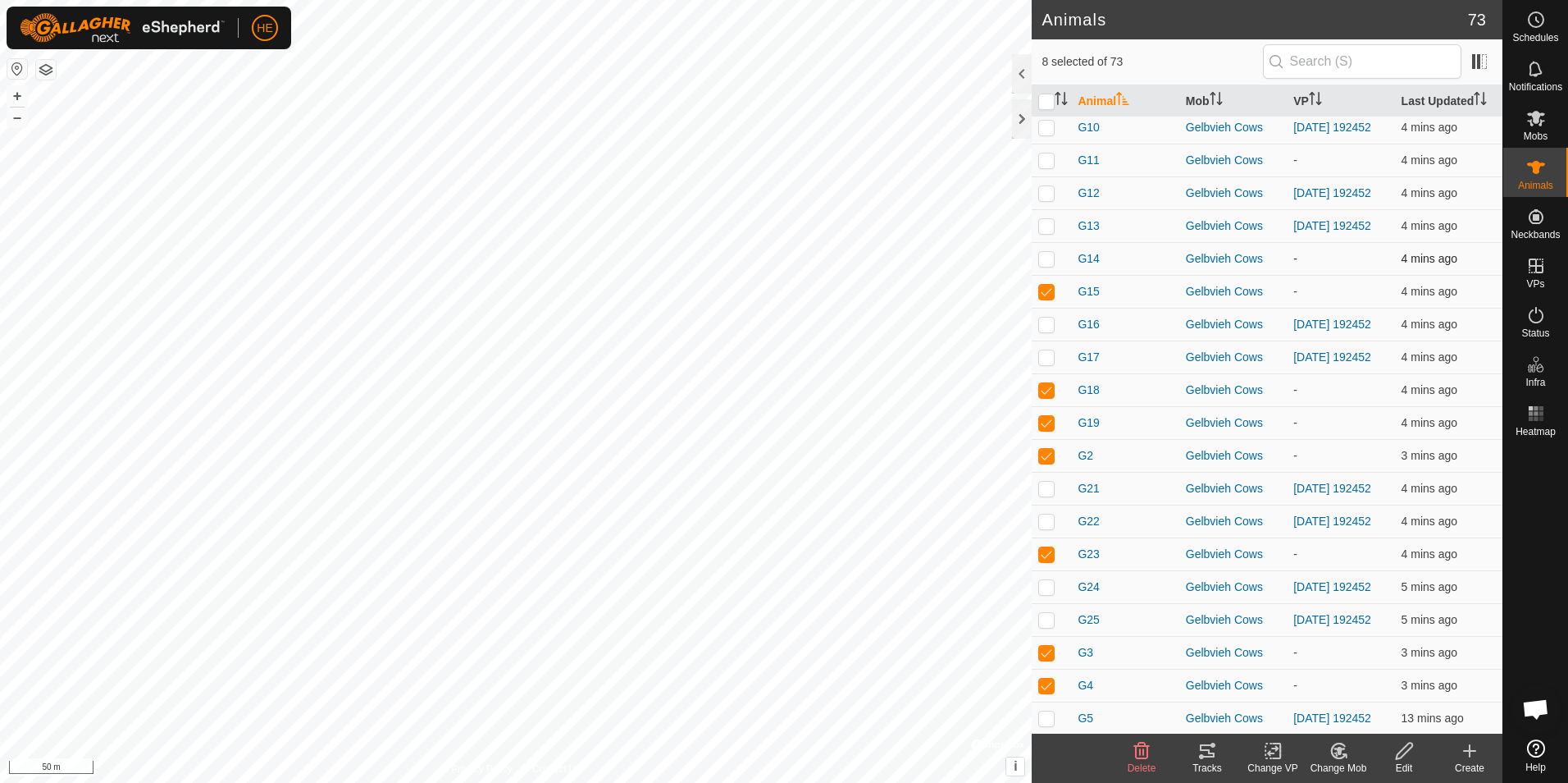
click at [1046, 265] on p-checkbox at bounding box center [1046, 258] width 16 height 13
checkbox input "true"
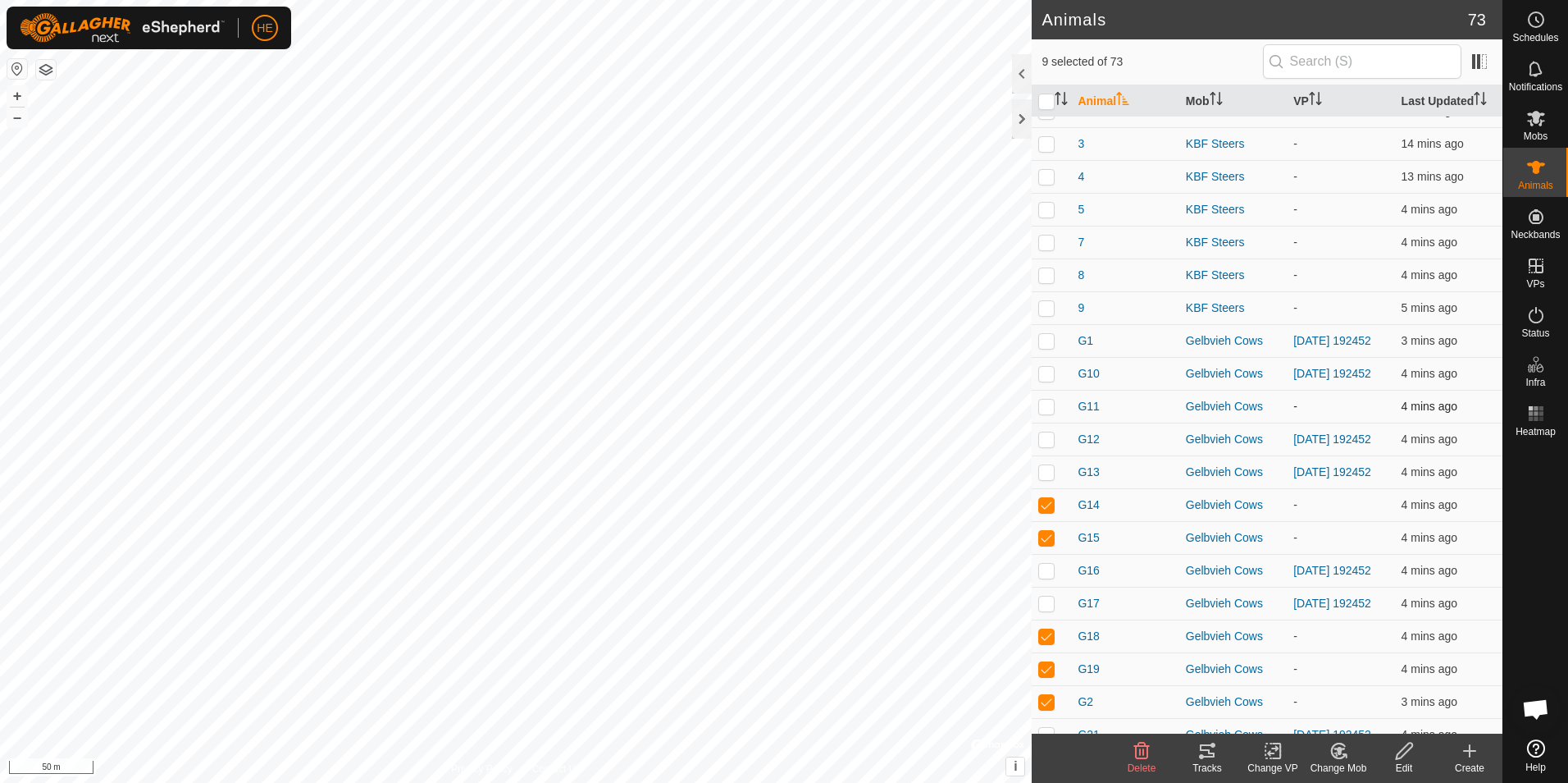
click at [1049, 412] on p-checkbox at bounding box center [1046, 406] width 16 height 13
checkbox input "true"
click at [1273, 755] on icon at bounding box center [1273, 751] width 21 height 20
click at [1340, 679] on link "Choose VP..." at bounding box center [1322, 680] width 162 height 33
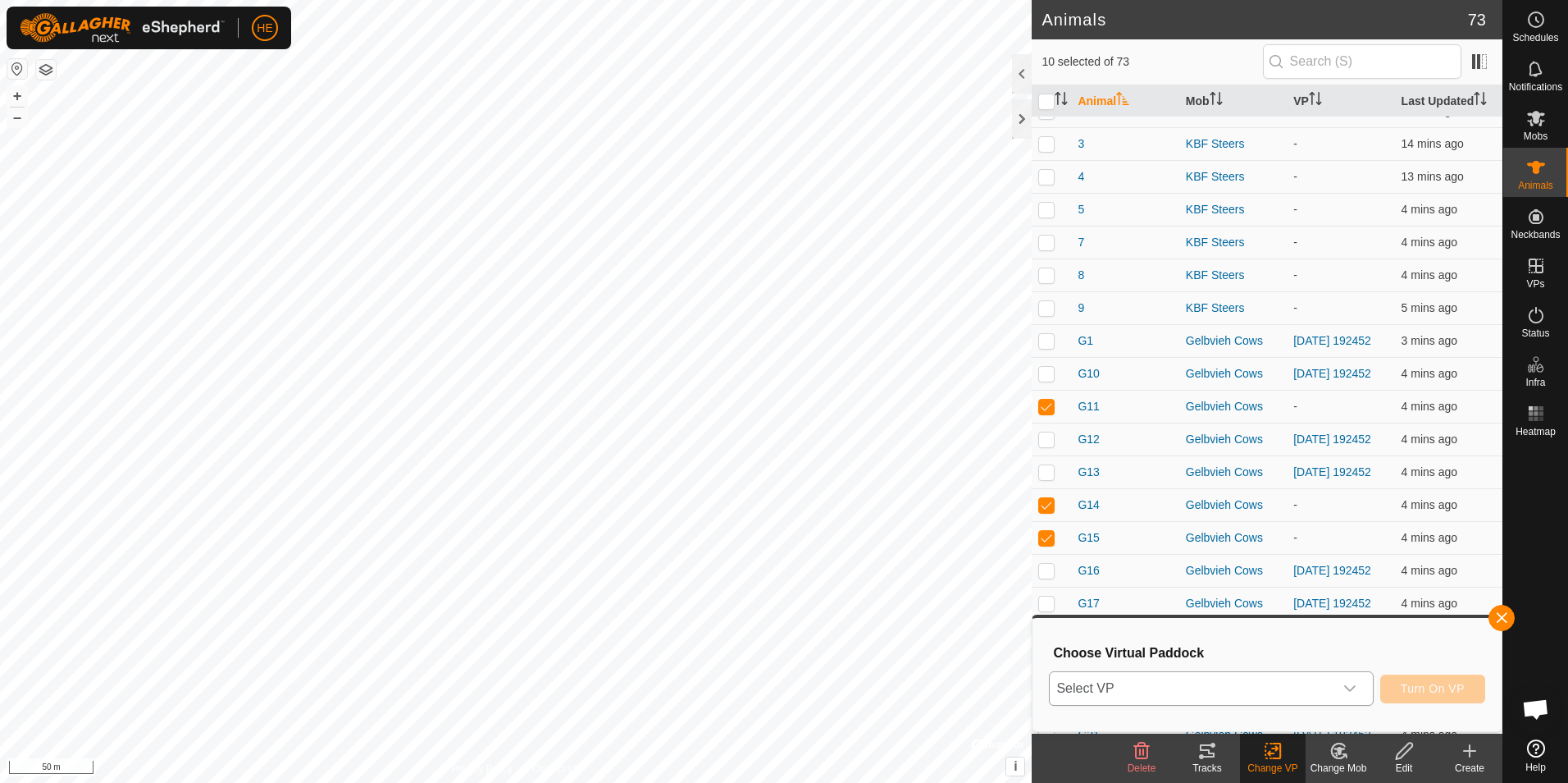
click at [1352, 684] on icon "dropdown trigger" at bounding box center [1350, 688] width 13 height 13
click at [1353, 688] on icon "dropdown trigger" at bounding box center [1350, 688] width 13 height 13
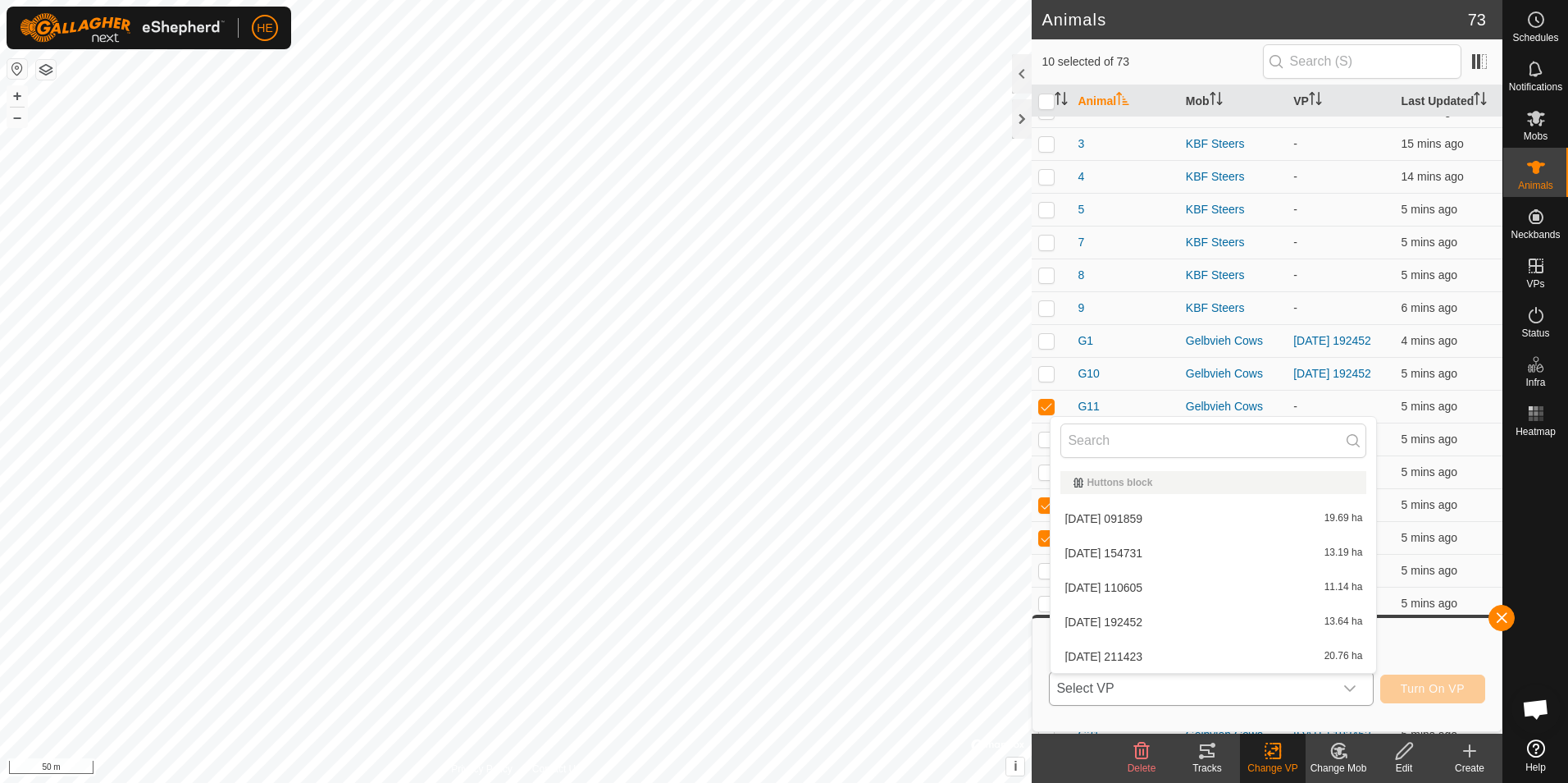
click at [1139, 619] on li "[DATE] 192452 13.64 ha" at bounding box center [1213, 622] width 325 height 33
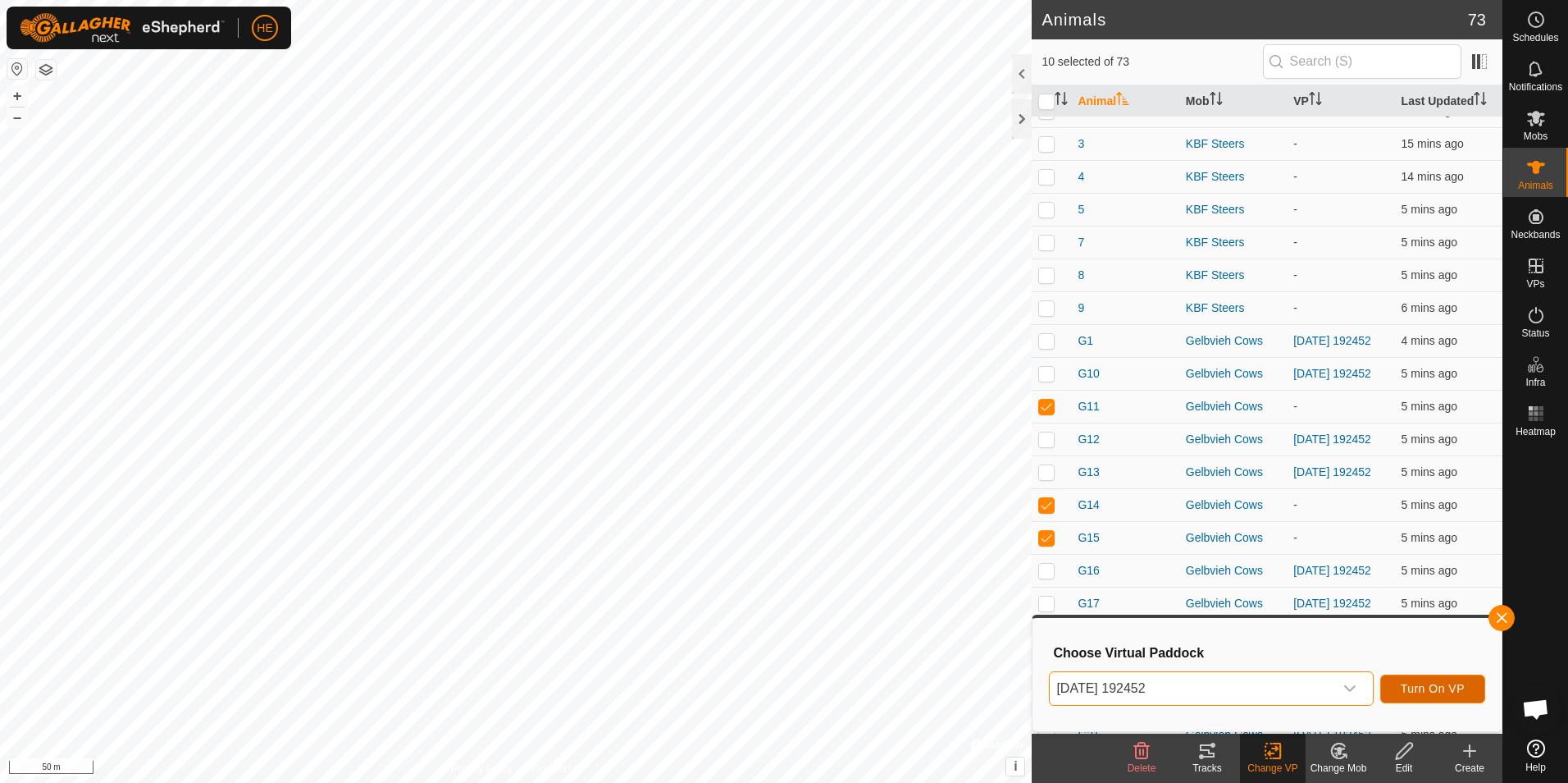
click at [1436, 689] on span "Turn On VP" at bounding box center [1432, 688] width 64 height 13
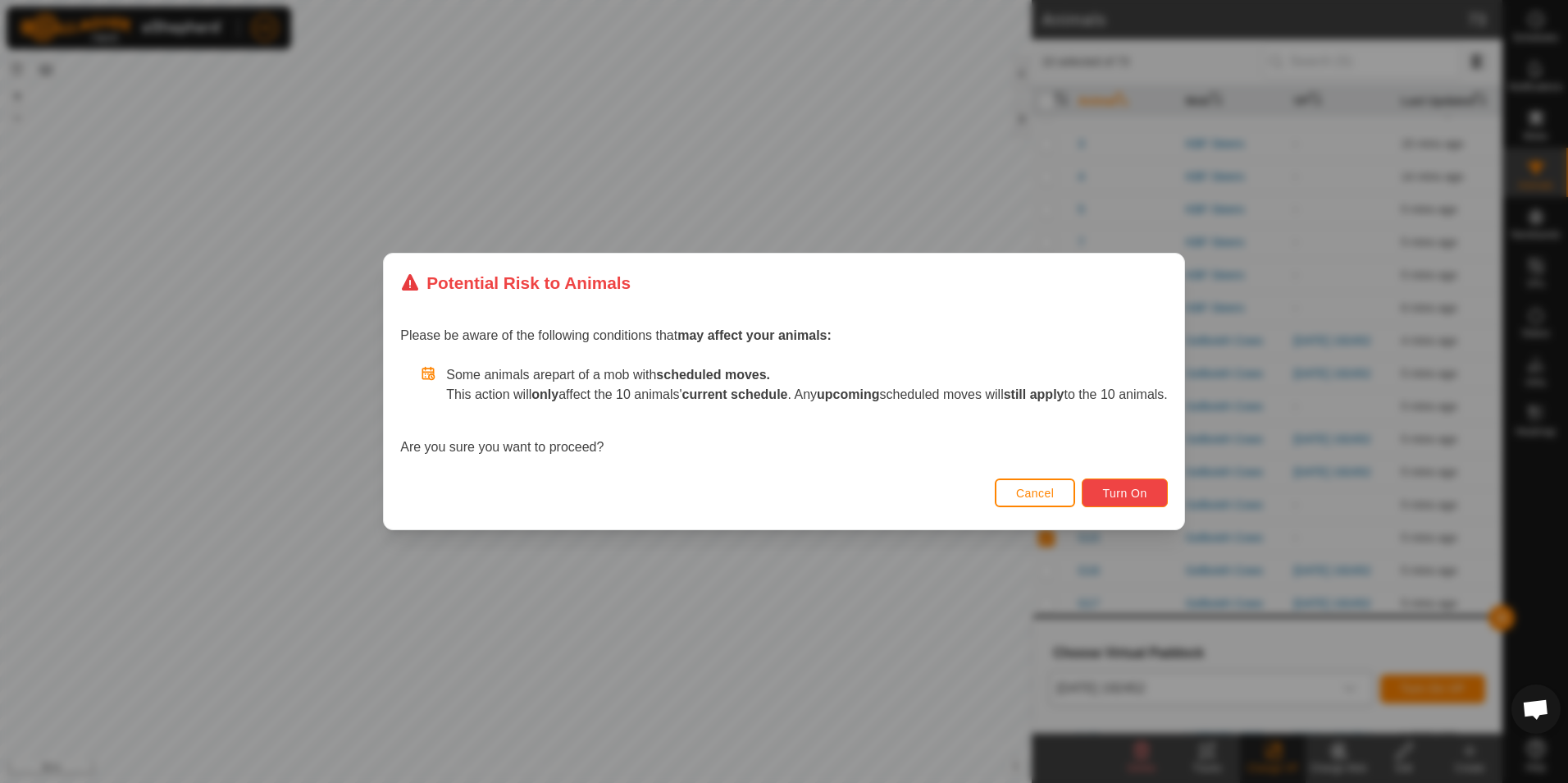
click at [1130, 488] on span "Turn On" at bounding box center [1124, 493] width 44 height 13
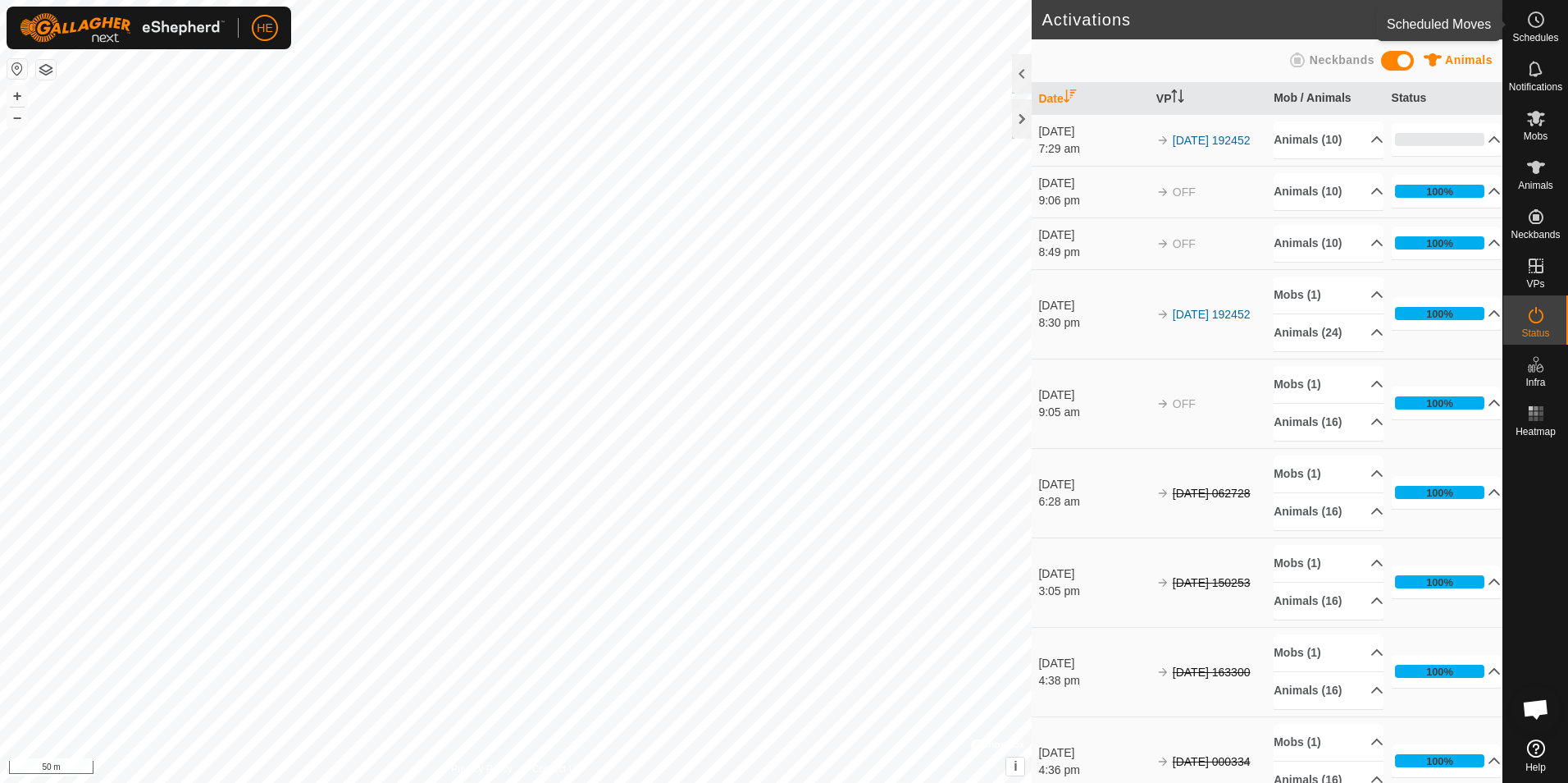
click at [1535, 22] on icon at bounding box center [1536, 20] width 20 height 20
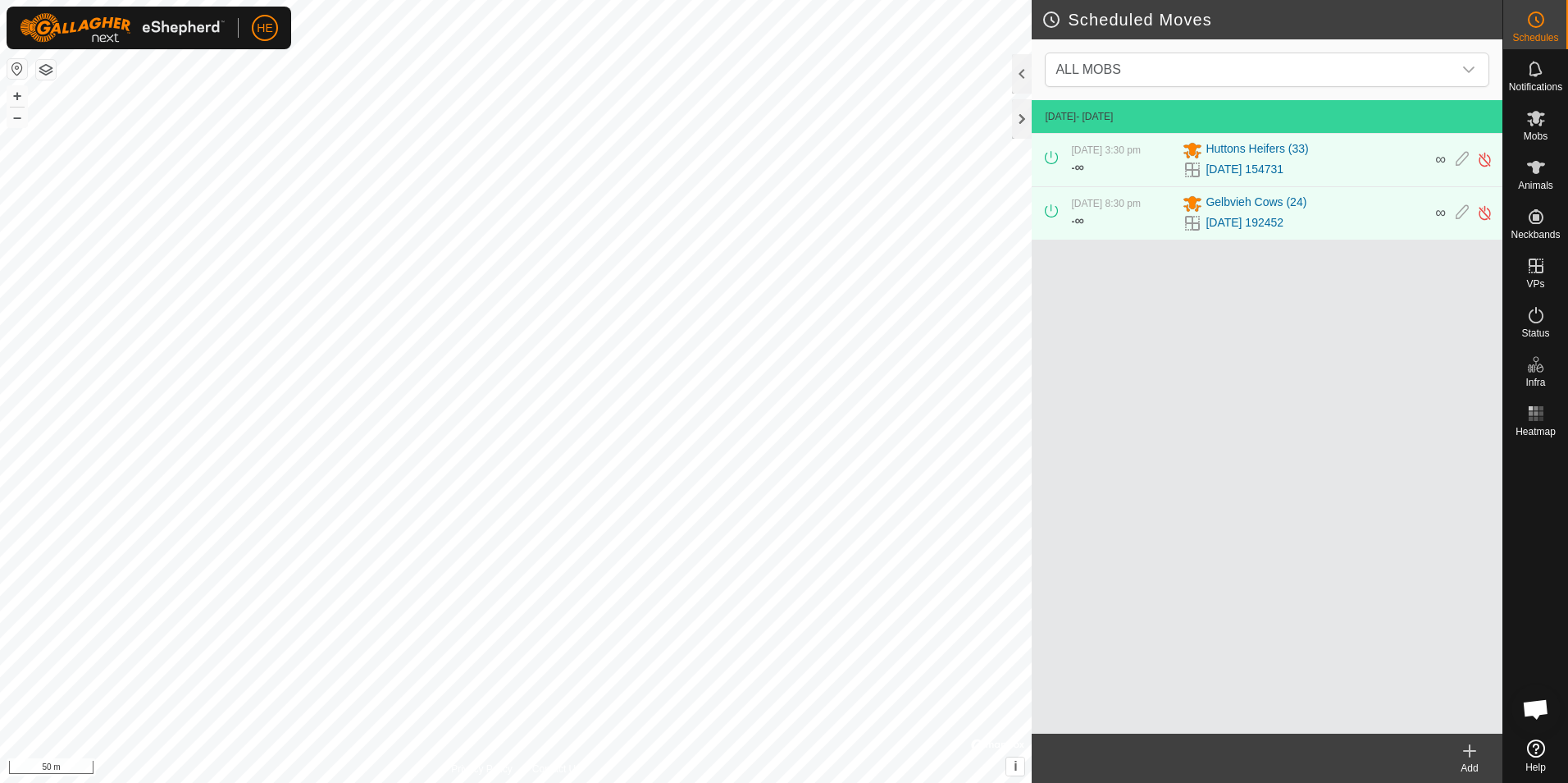
click at [1051, 209] on icon at bounding box center [1052, 210] width 13 height 13
click at [1457, 212] on icon at bounding box center [1462, 212] width 13 height 17
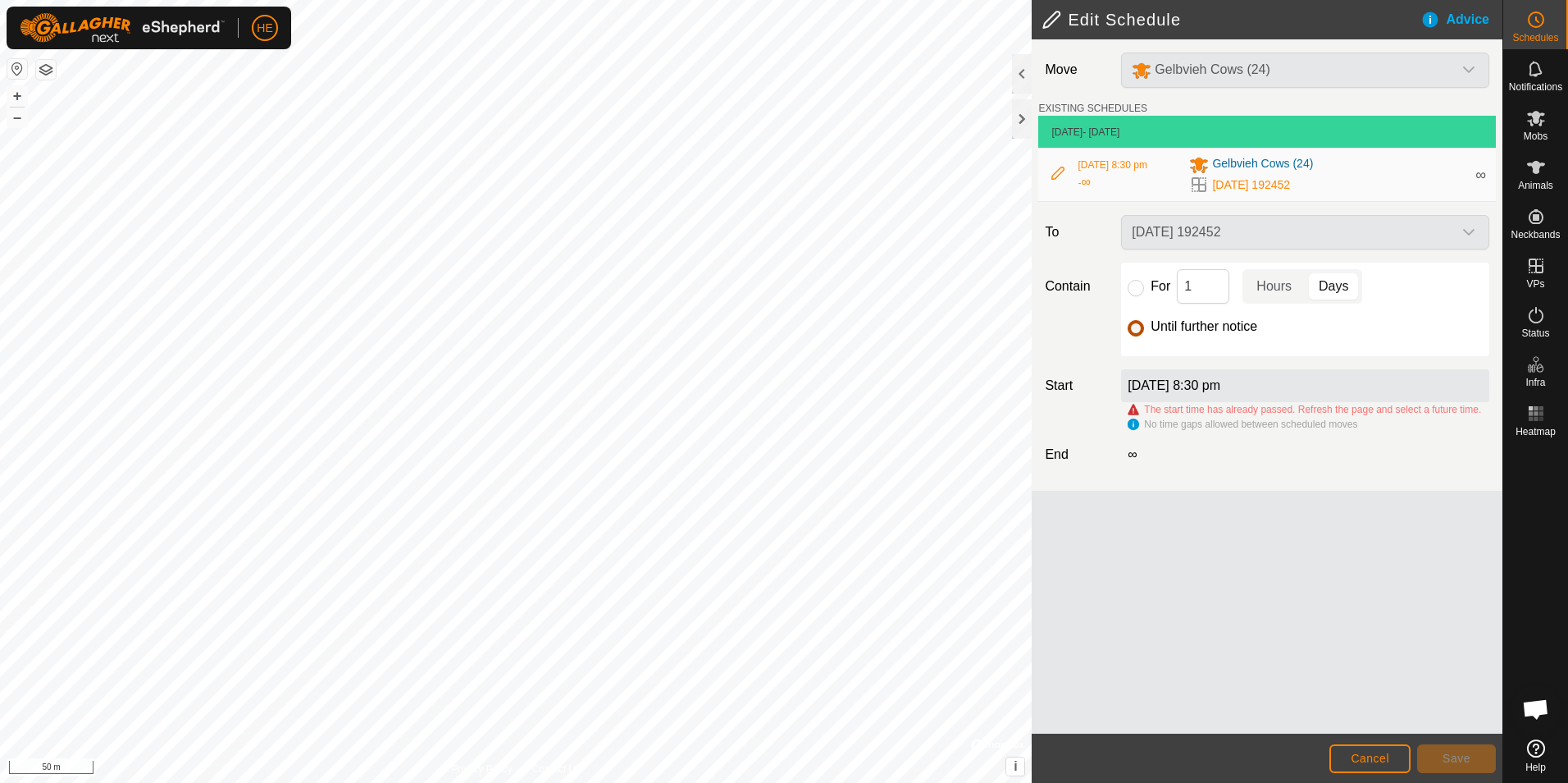
click at [1132, 328] on input "Until further notice" at bounding box center [1136, 328] width 16 height 16
click at [1368, 757] on span "Cancel" at bounding box center [1370, 758] width 39 height 13
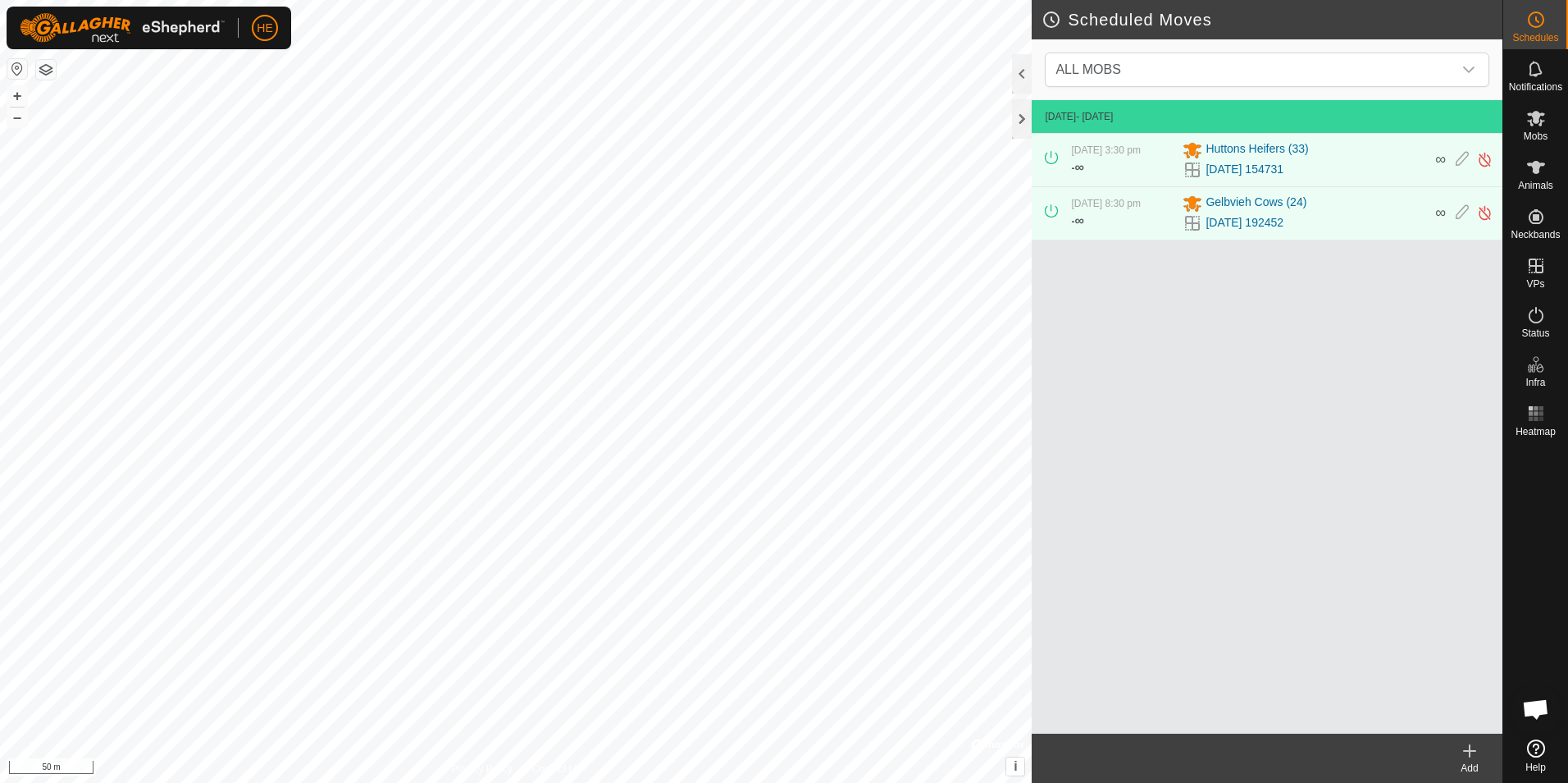
click at [1130, 430] on div "Scheduled Moves ALL MOBS [DATE] - [DATE] [DATE] 3:30 pm - ∞ [PERSON_NAME] [PHON…" at bounding box center [751, 392] width 1503 height 783
click at [1267, 163] on link "[DATE] 154731" at bounding box center [1245, 169] width 78 height 17
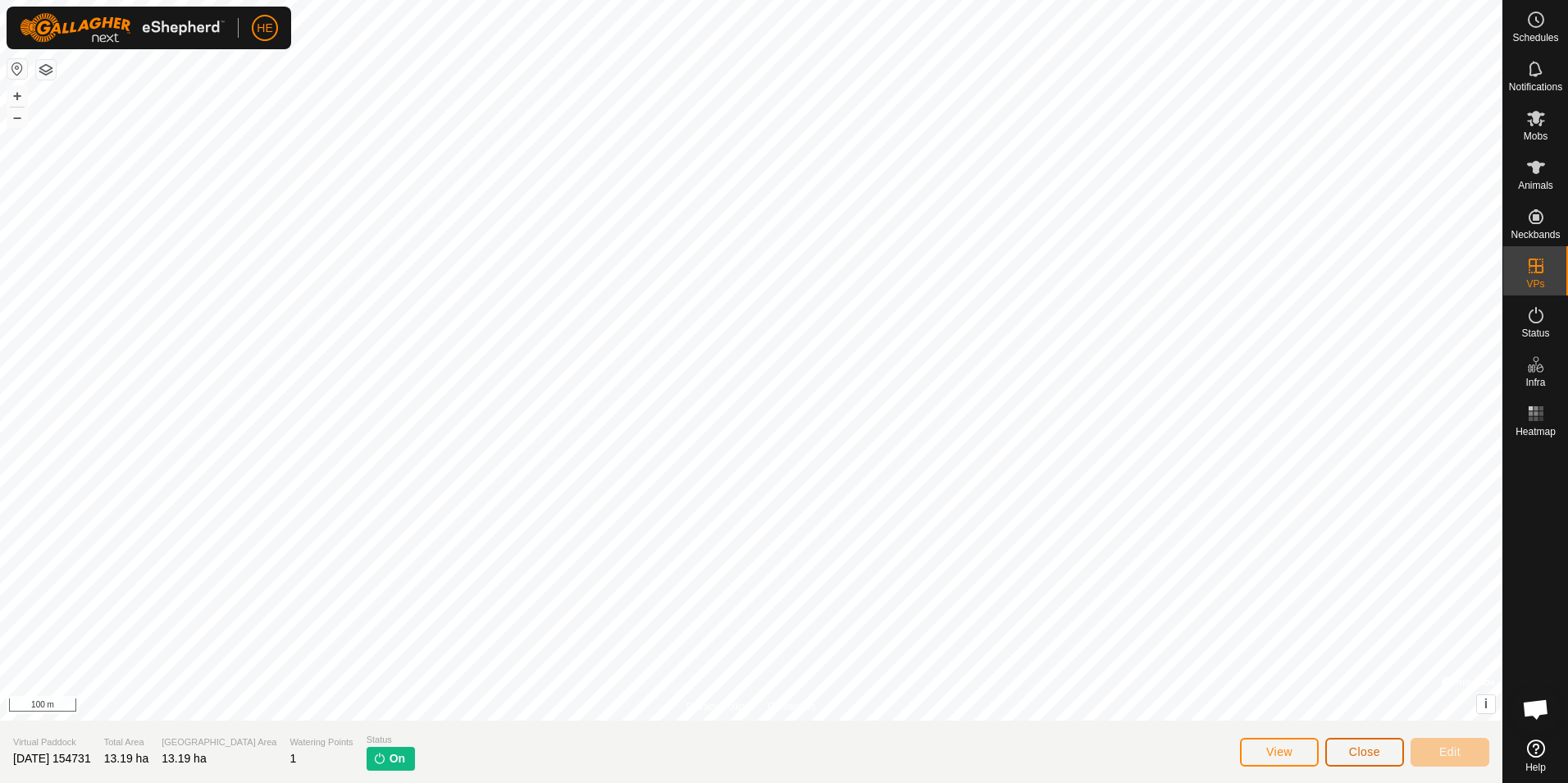
click at [1371, 752] on span "Close" at bounding box center [1364, 751] width 31 height 13
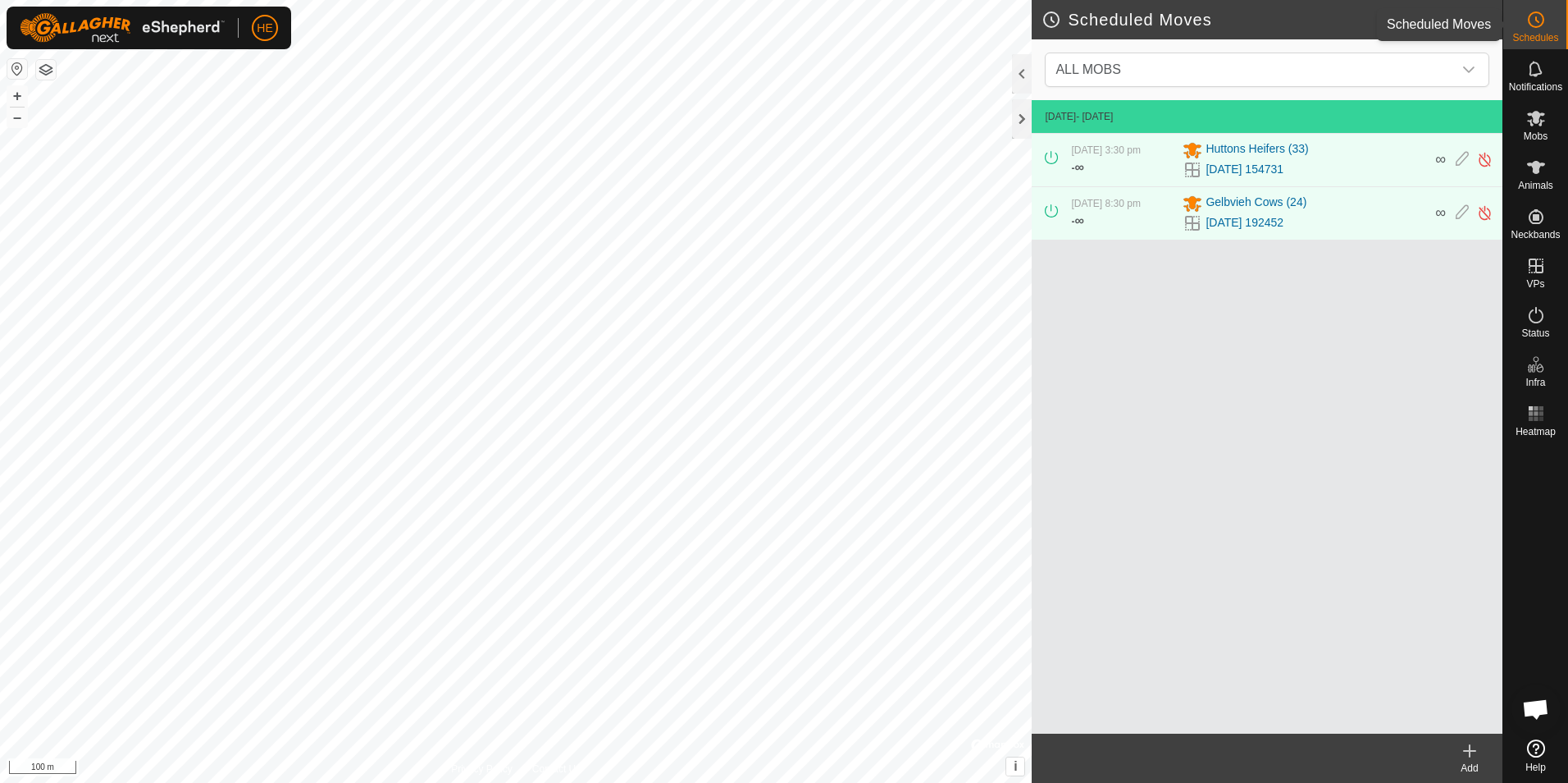
click at [1535, 23] on icon at bounding box center [1536, 20] width 20 height 20
click at [1253, 156] on span "Huttons Heifers (33)" at bounding box center [1256, 150] width 102 height 20
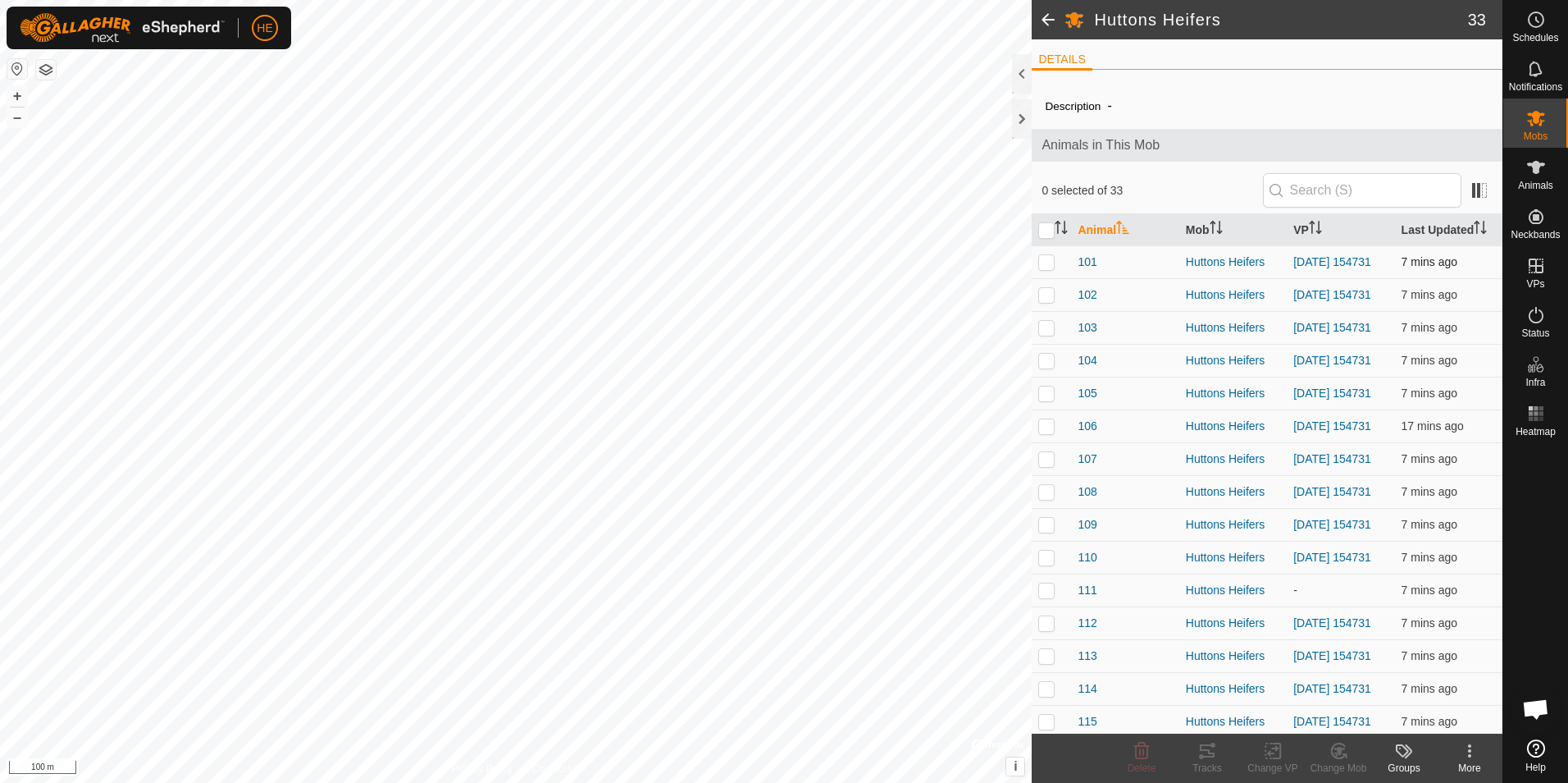
click at [1048, 265] on p-checkbox at bounding box center [1046, 262] width 16 height 13
click at [1050, 265] on p-checkbox at bounding box center [1046, 262] width 16 height 13
checkbox input "false"
click at [1534, 18] on icon at bounding box center [1536, 20] width 20 height 20
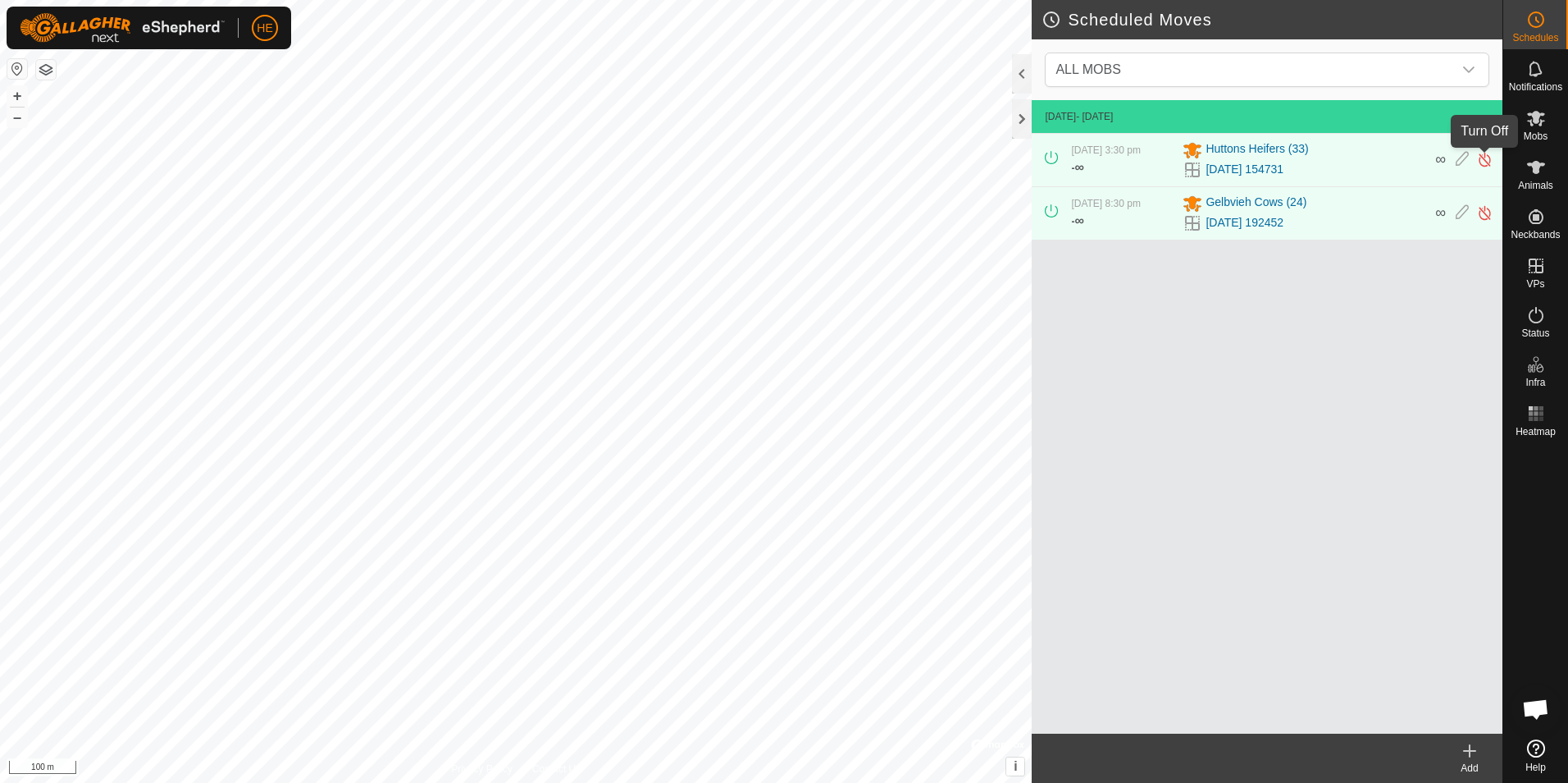
click at [1479, 159] on img at bounding box center [1485, 160] width 15 height 17
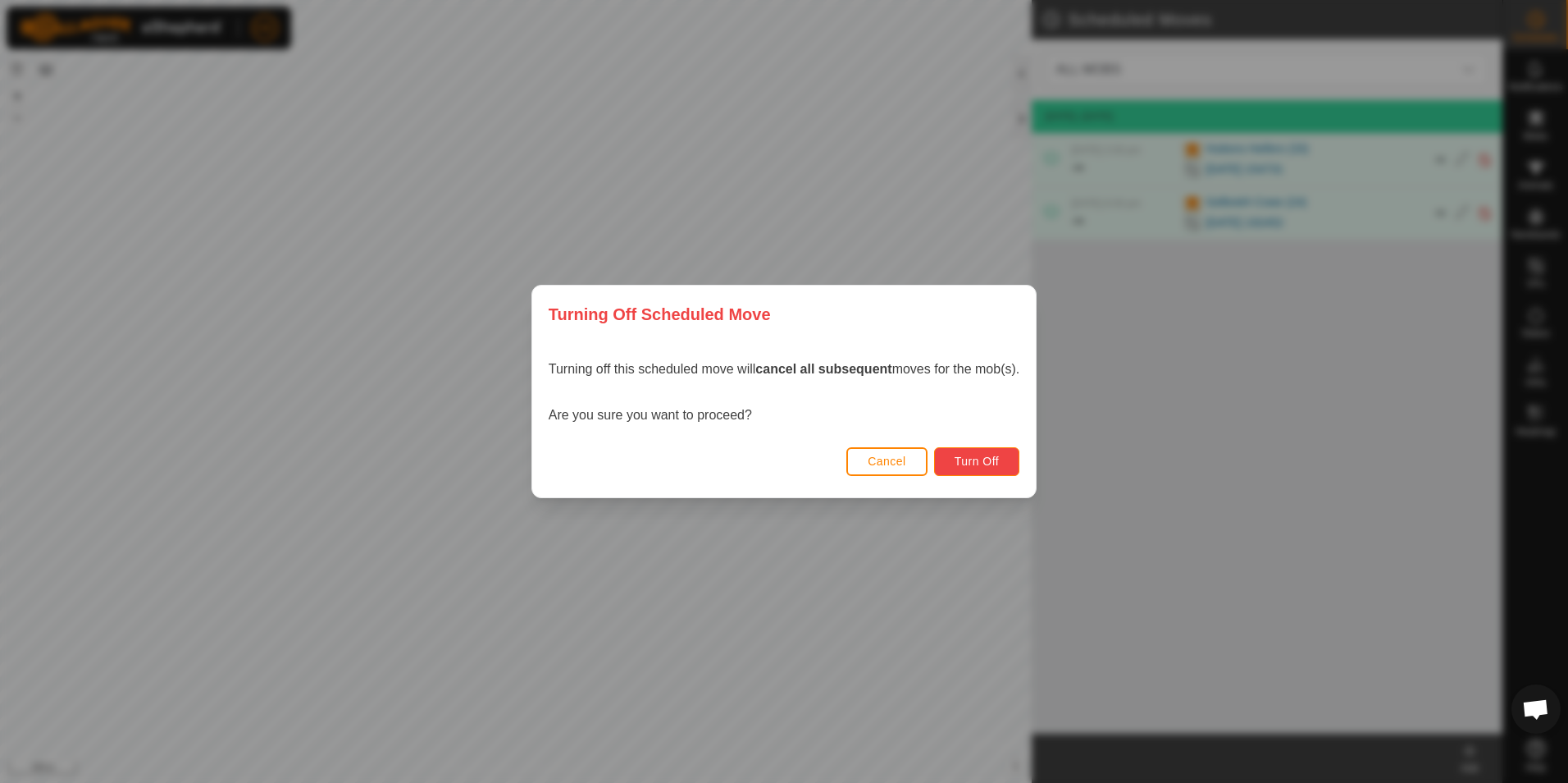
click at [990, 459] on span "Turn Off" at bounding box center [977, 461] width 45 height 13
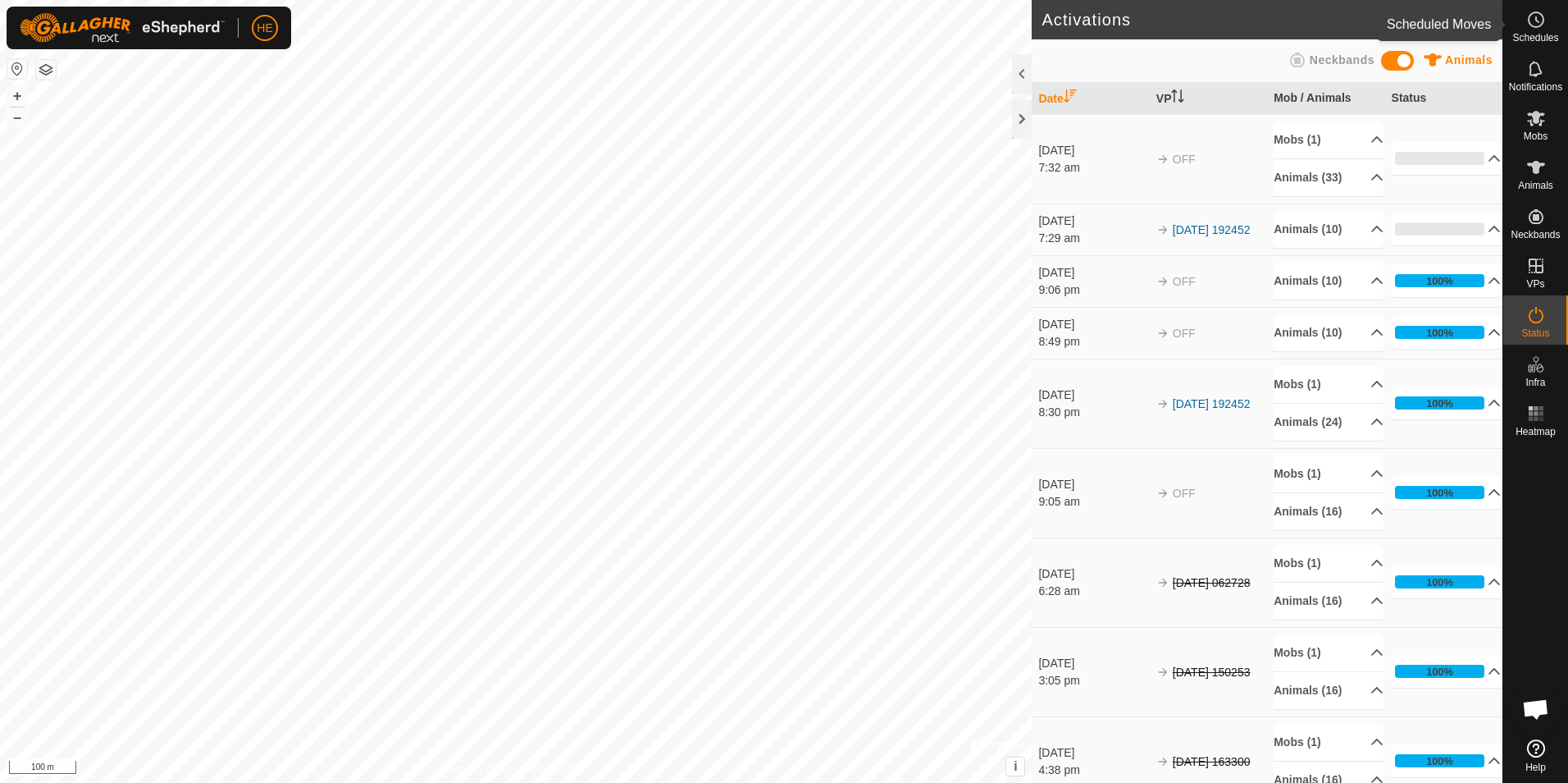
click at [1537, 17] on icon at bounding box center [1536, 20] width 20 height 20
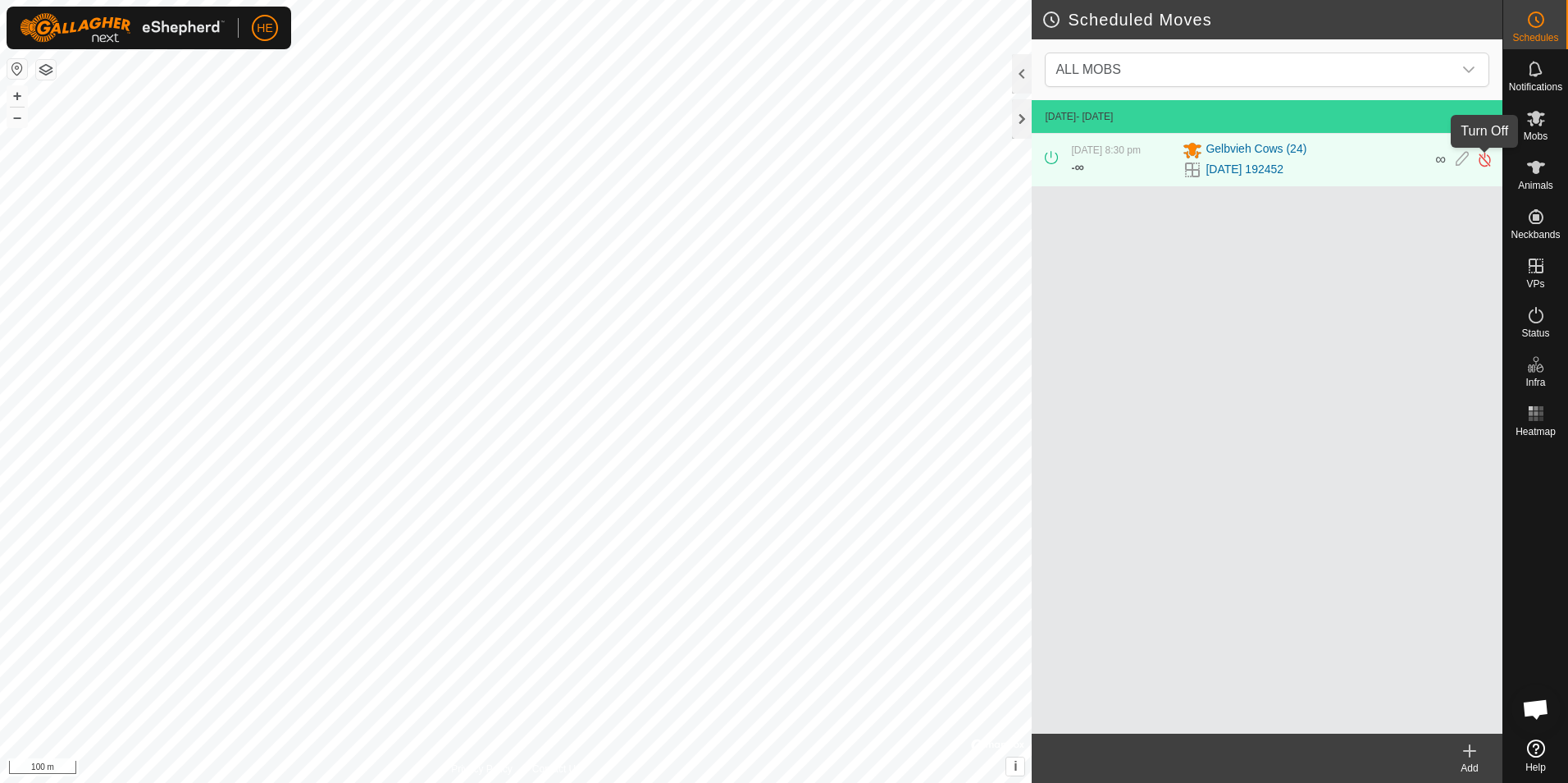
click at [1486, 160] on img at bounding box center [1485, 160] width 15 height 17
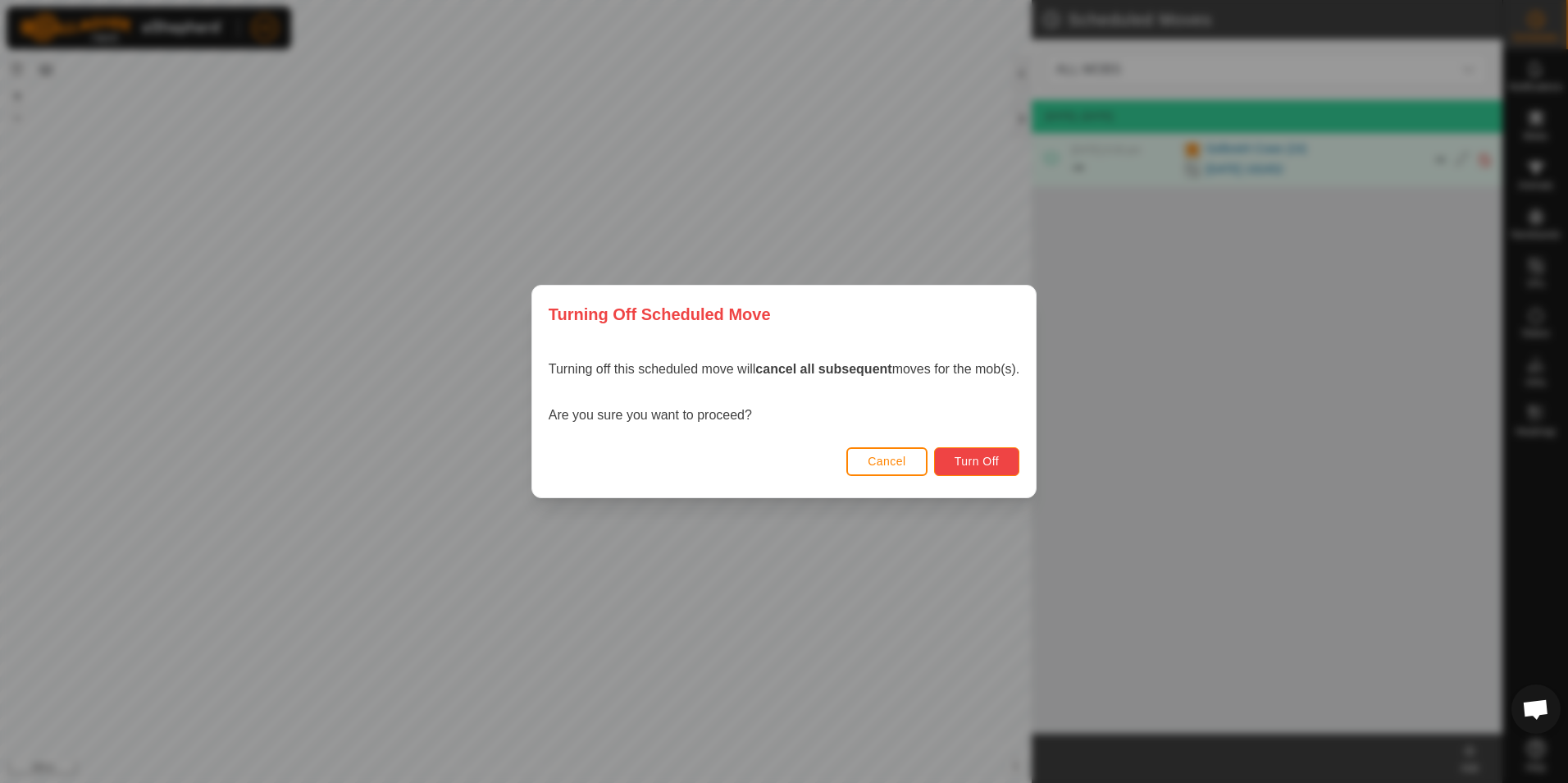
click at [979, 459] on span "Turn Off" at bounding box center [977, 461] width 45 height 13
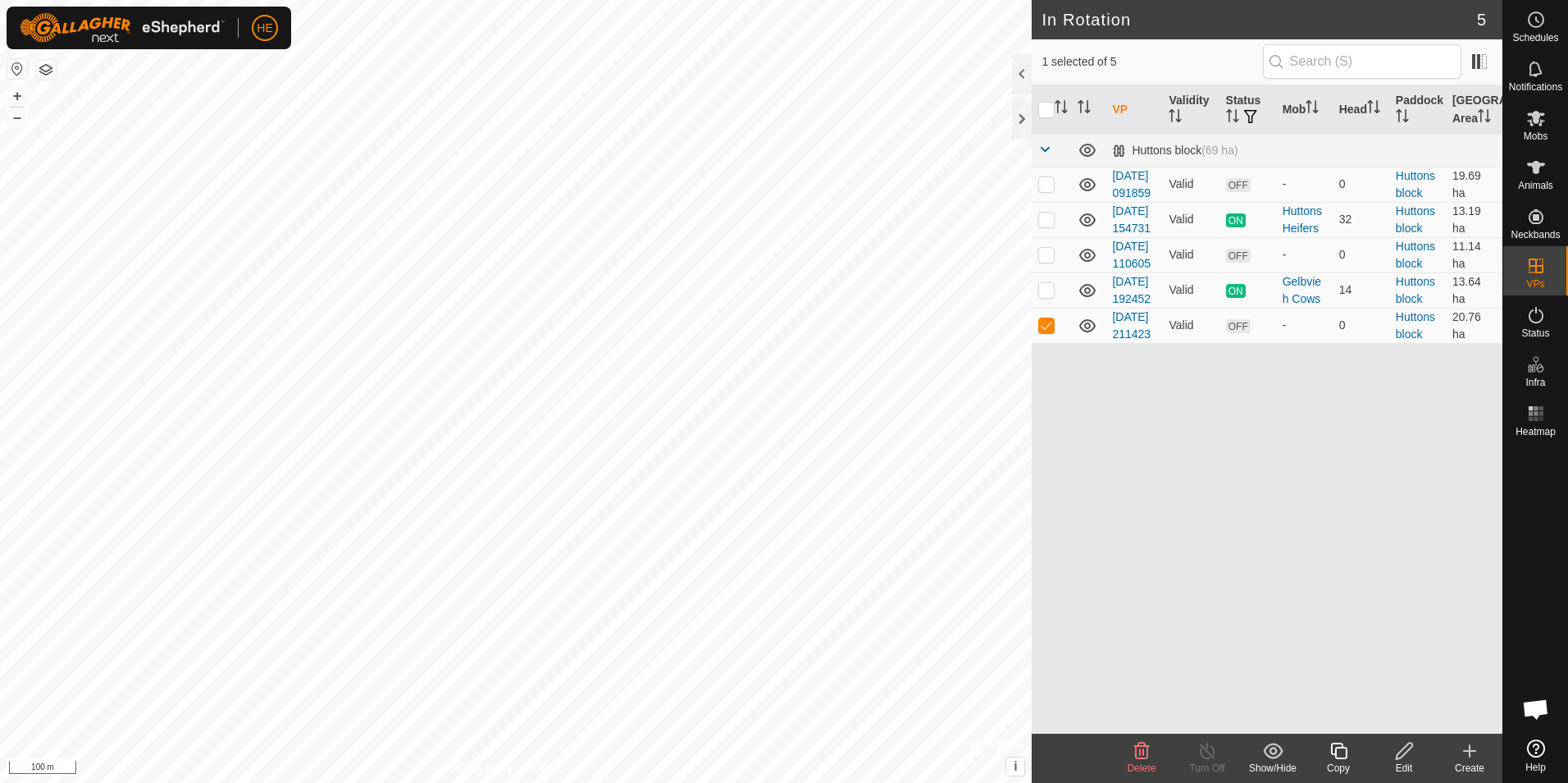
click at [1340, 749] on icon at bounding box center [1339, 751] width 21 height 20
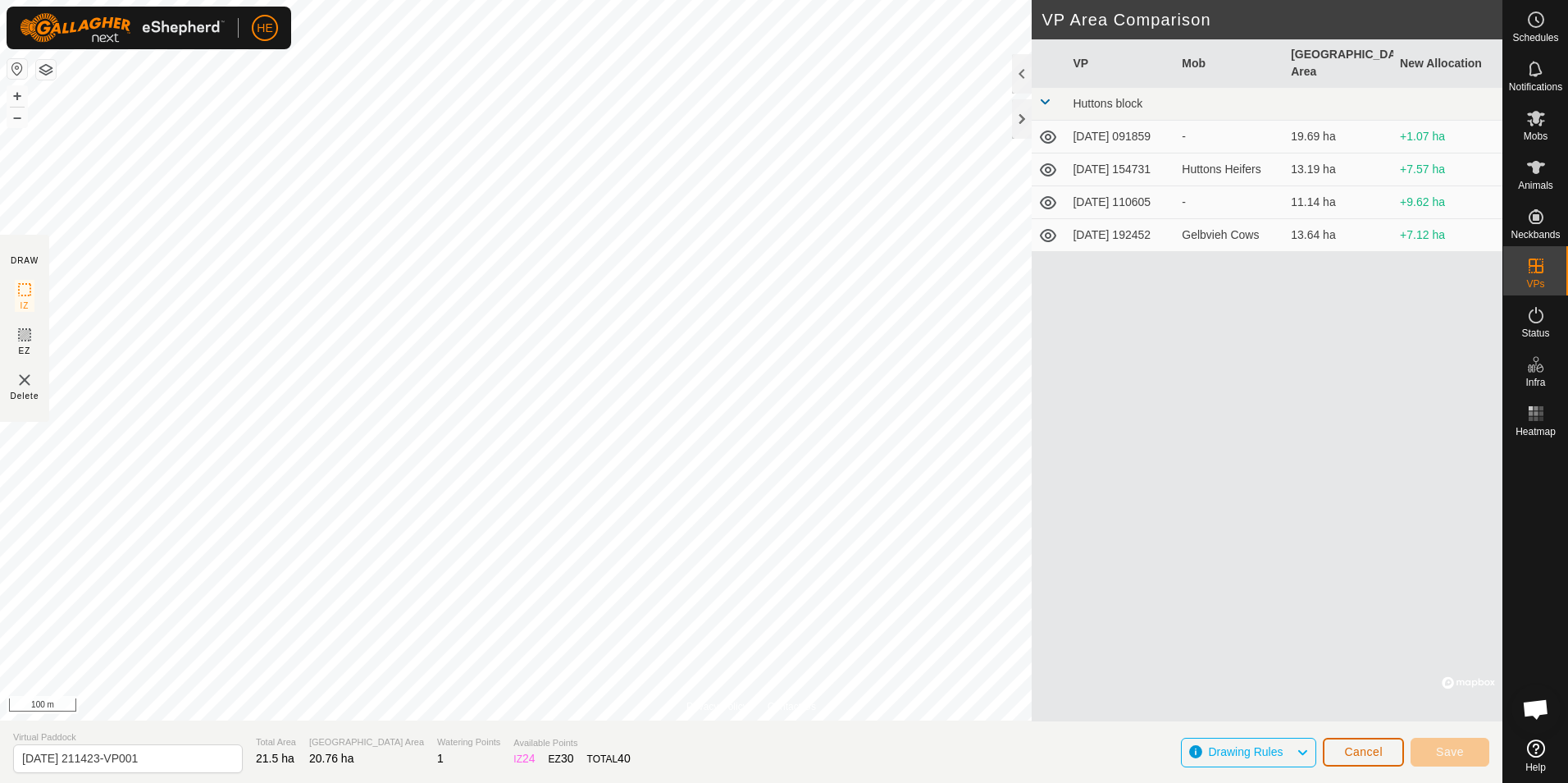
click at [1374, 754] on span "Cancel" at bounding box center [1363, 751] width 39 height 13
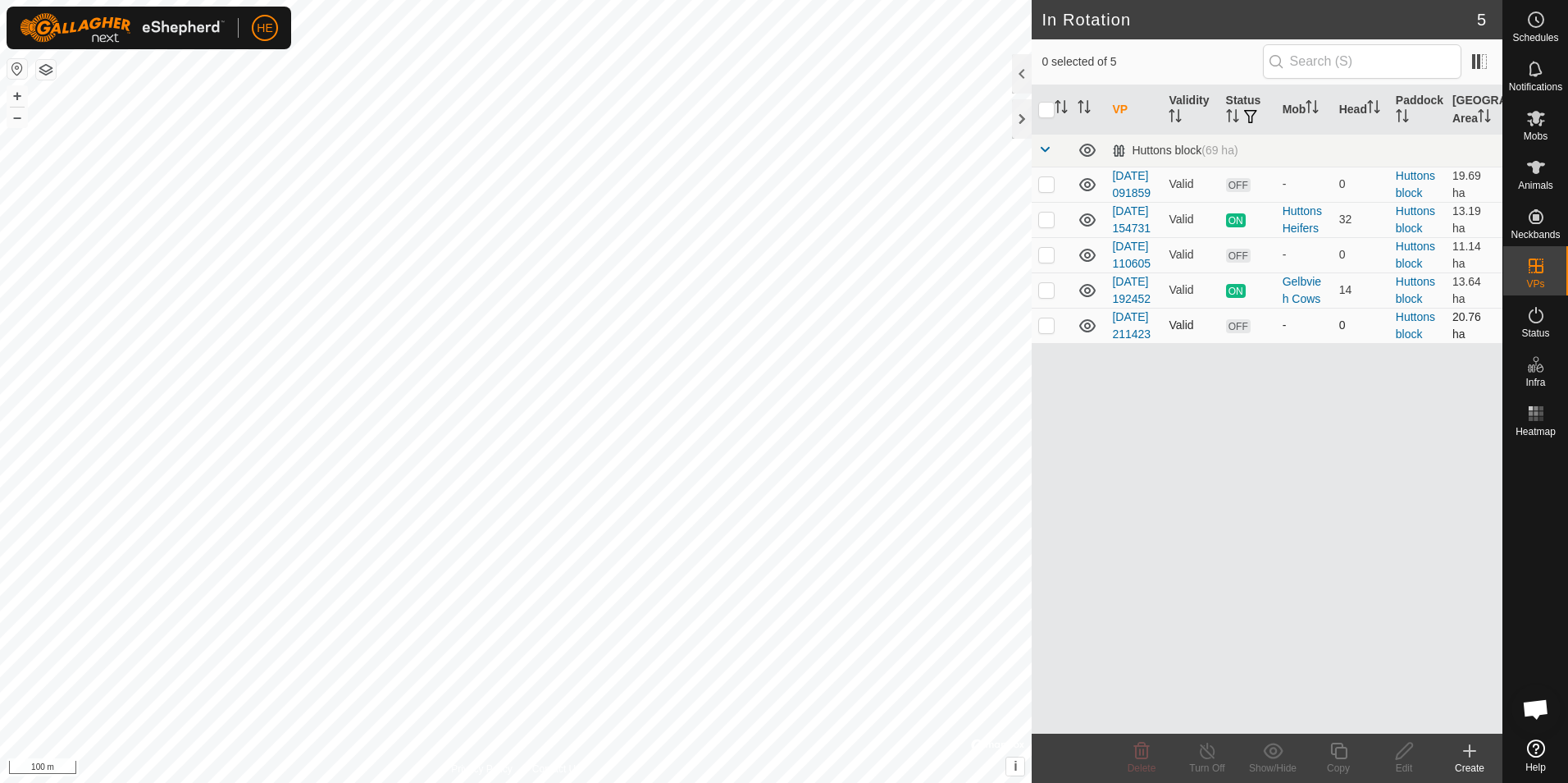
click at [1046, 332] on p-checkbox at bounding box center [1046, 324] width 16 height 13
checkbox input "false"
click at [1544, 21] on circle at bounding box center [1536, 20] width 14 height 14
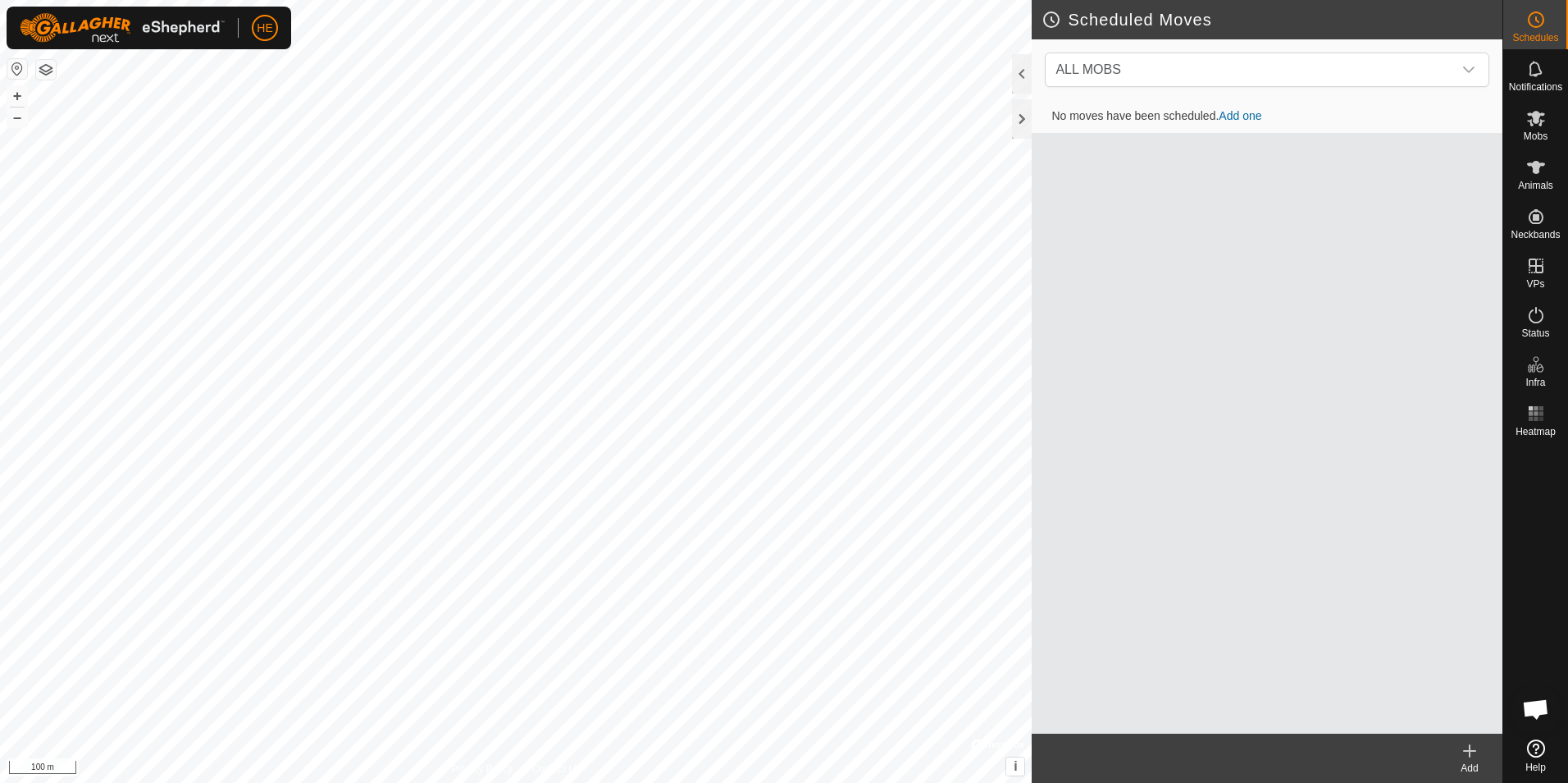
click at [1466, 755] on icon at bounding box center [1470, 751] width 20 height 20
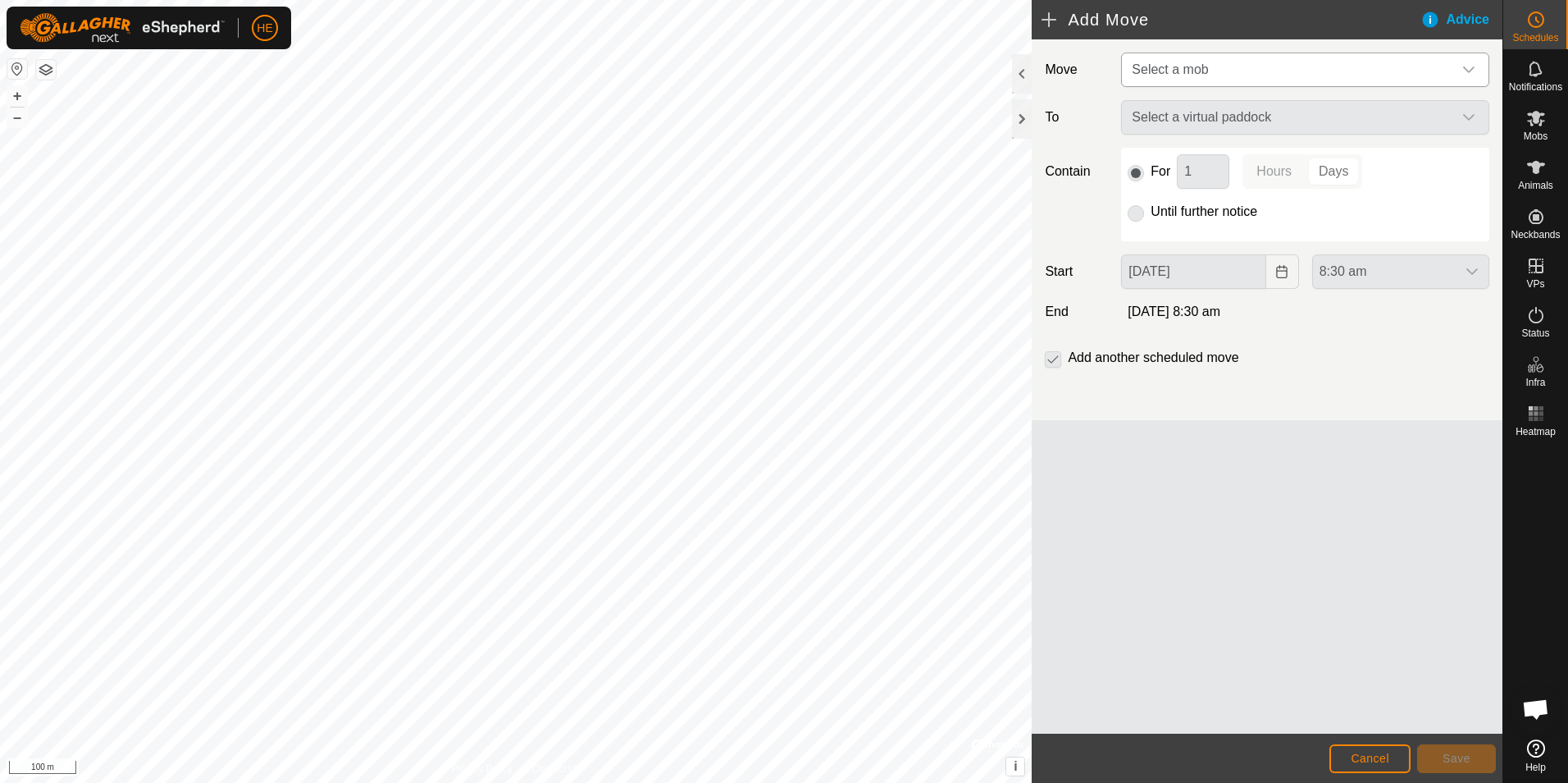
click at [1466, 69] on icon "dropdown trigger" at bounding box center [1468, 69] width 12 height 6
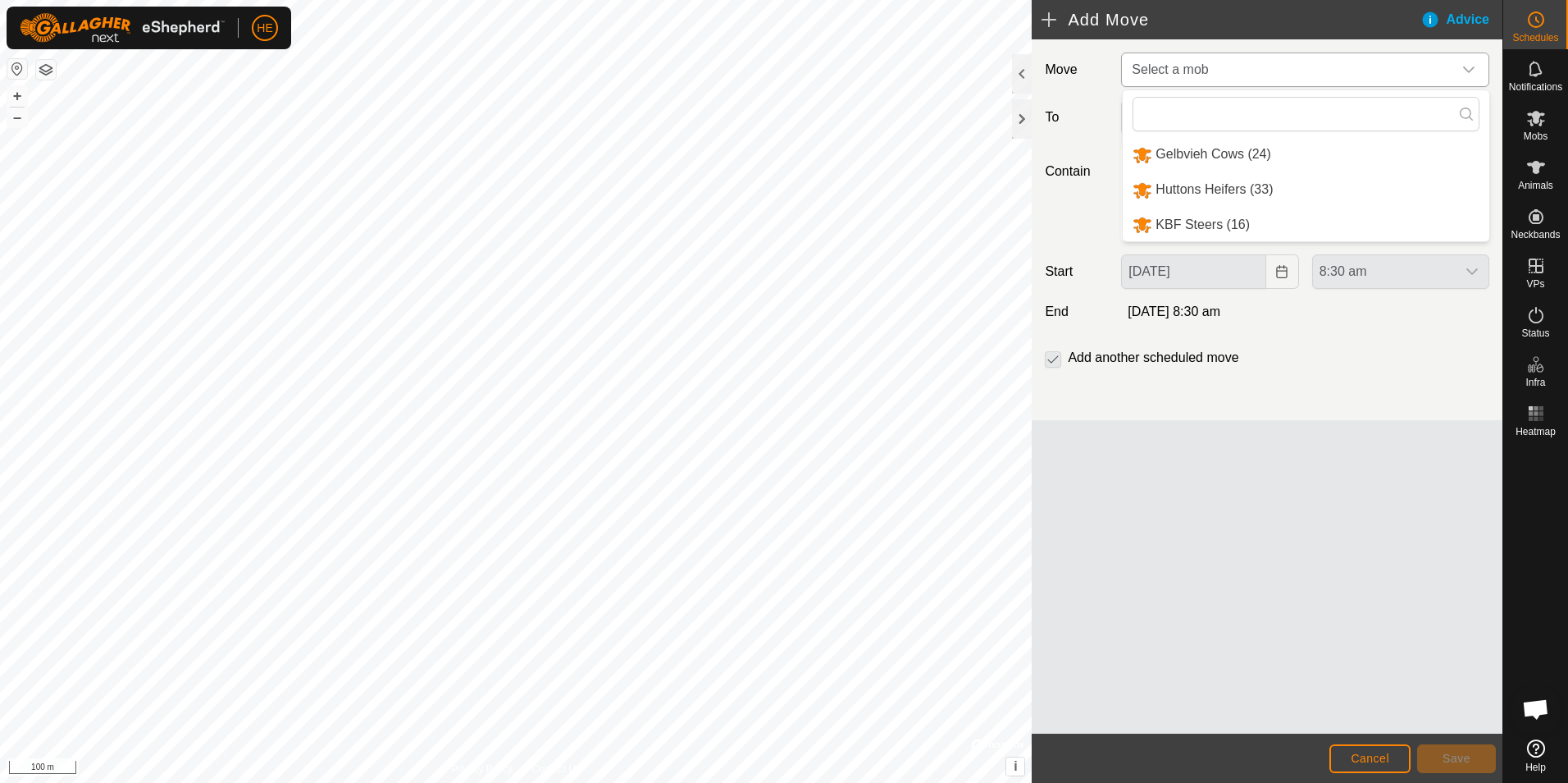
click at [1244, 184] on li "Huttons Heifers (33)" at bounding box center [1306, 189] width 367 height 34
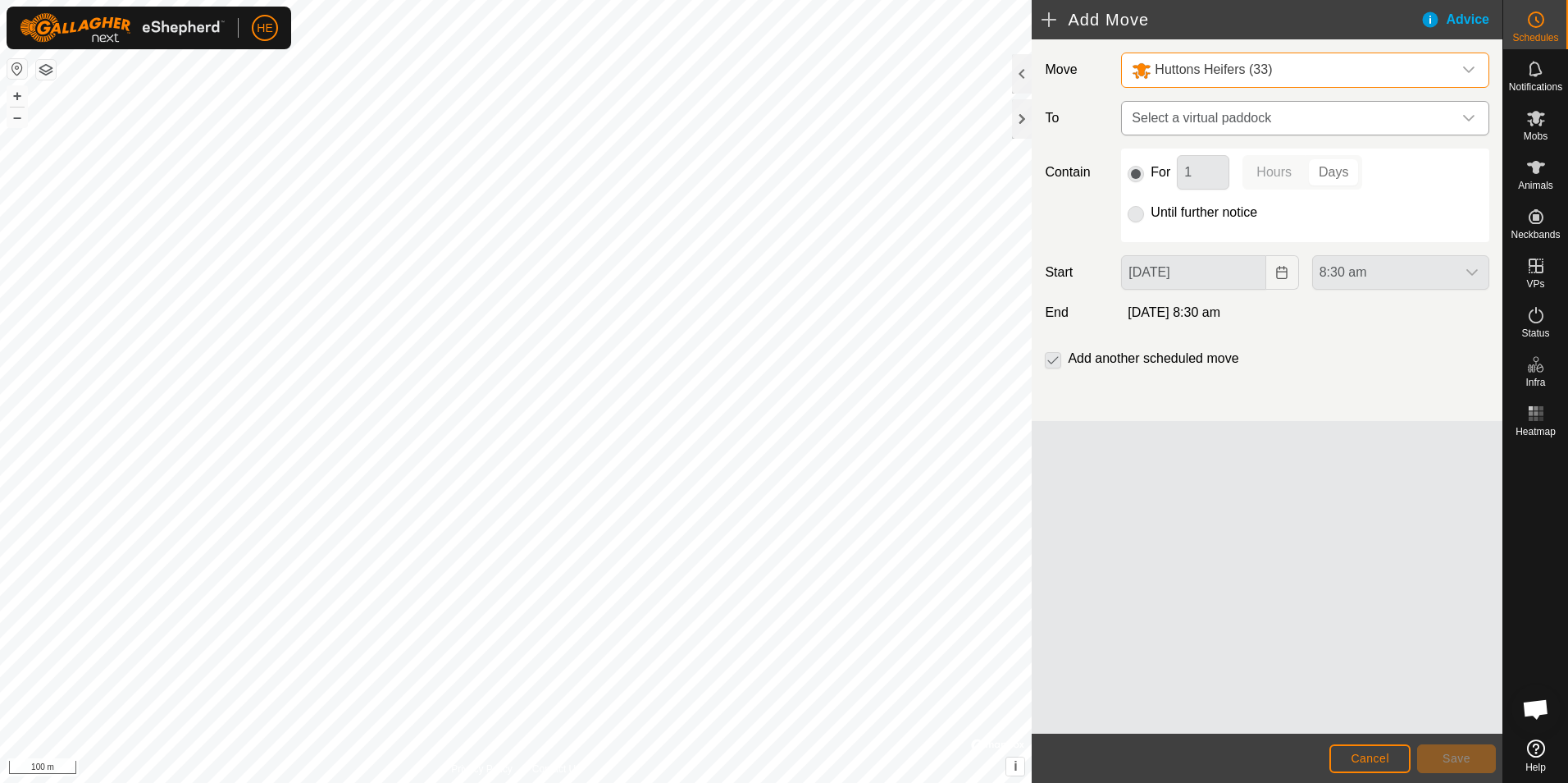
click at [1466, 116] on icon "dropdown trigger" at bounding box center [1468, 118] width 13 height 13
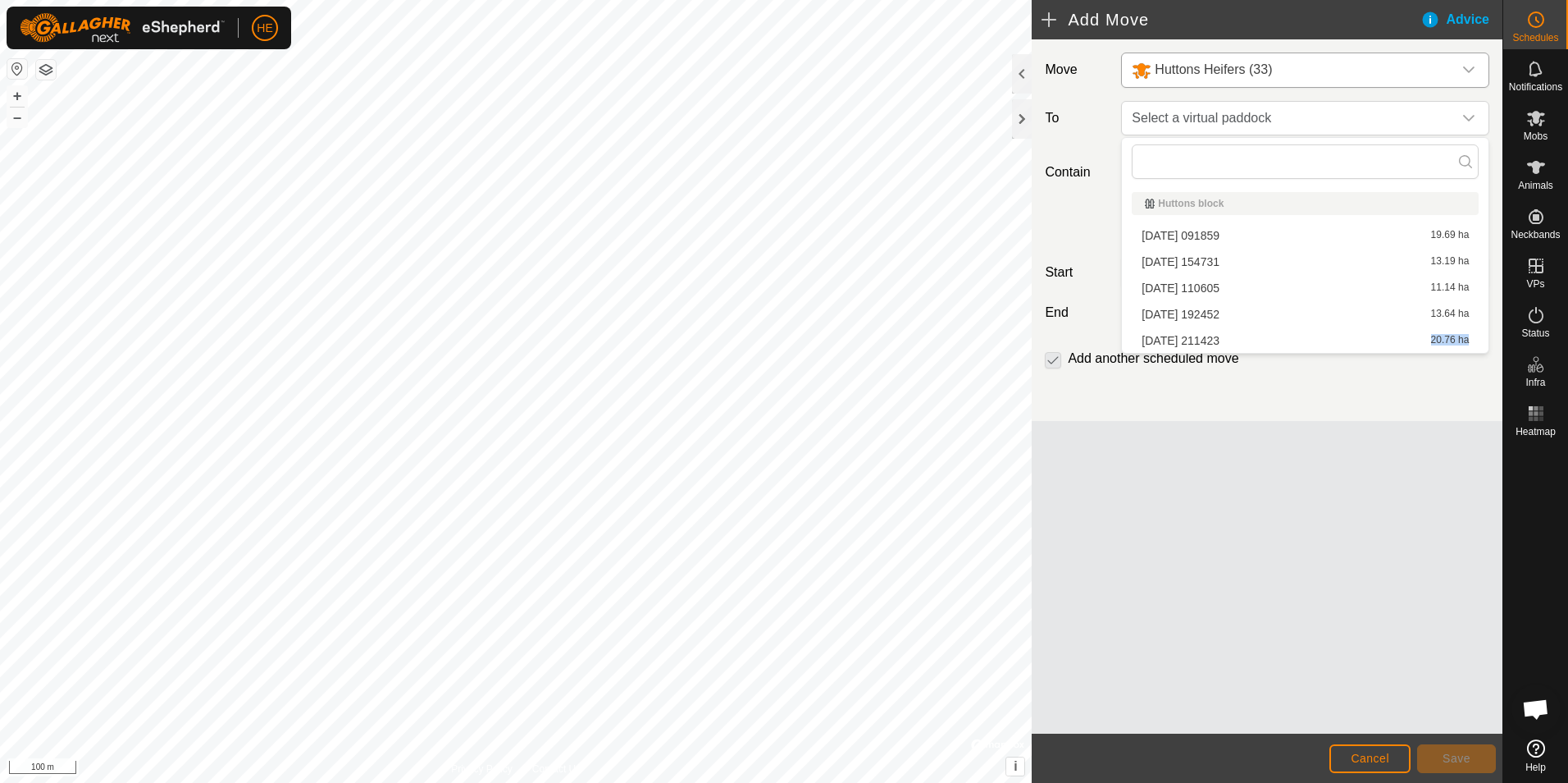
click at [1219, 338] on li "[DATE] 211423 20.76 ha" at bounding box center [1304, 340] width 347 height 24
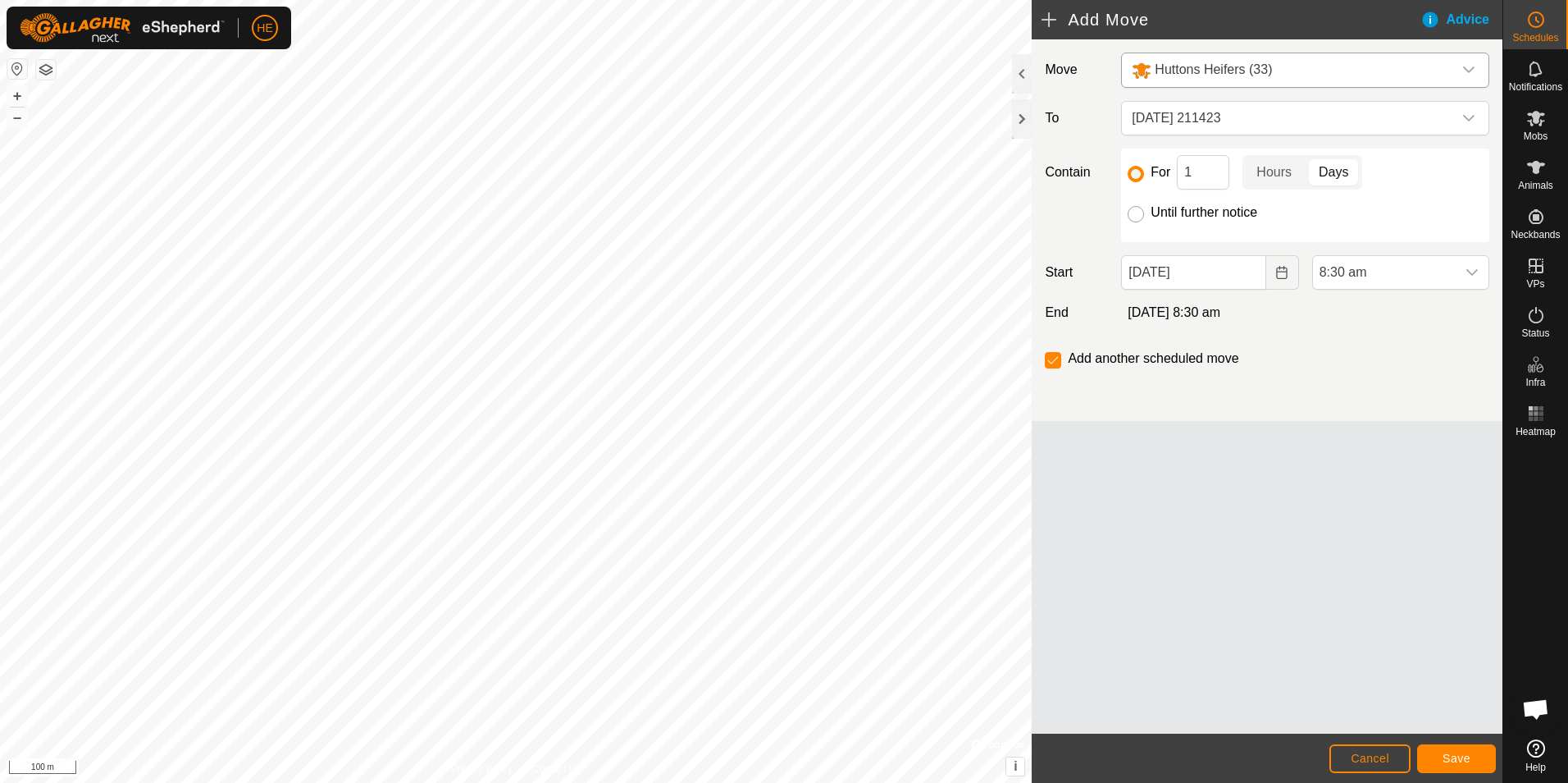
drag, startPoint x: 1219, startPoint y: 338, endPoint x: 1136, endPoint y: 214, distance: 149.2
click at [1136, 214] on input "Until further notice" at bounding box center [1136, 214] width 16 height 16
radio input "true"
checkbox input "false"
click at [1465, 754] on span "Save" at bounding box center [1457, 758] width 28 height 13
